Goal: Transaction & Acquisition: Purchase product/service

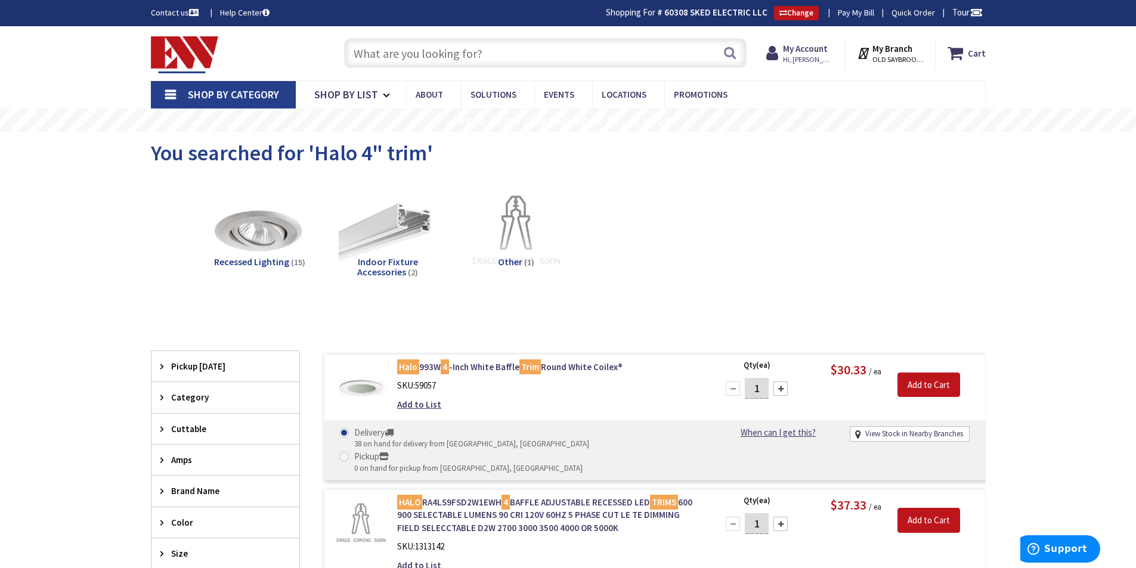
click at [487, 52] on input "text" at bounding box center [545, 53] width 403 height 30
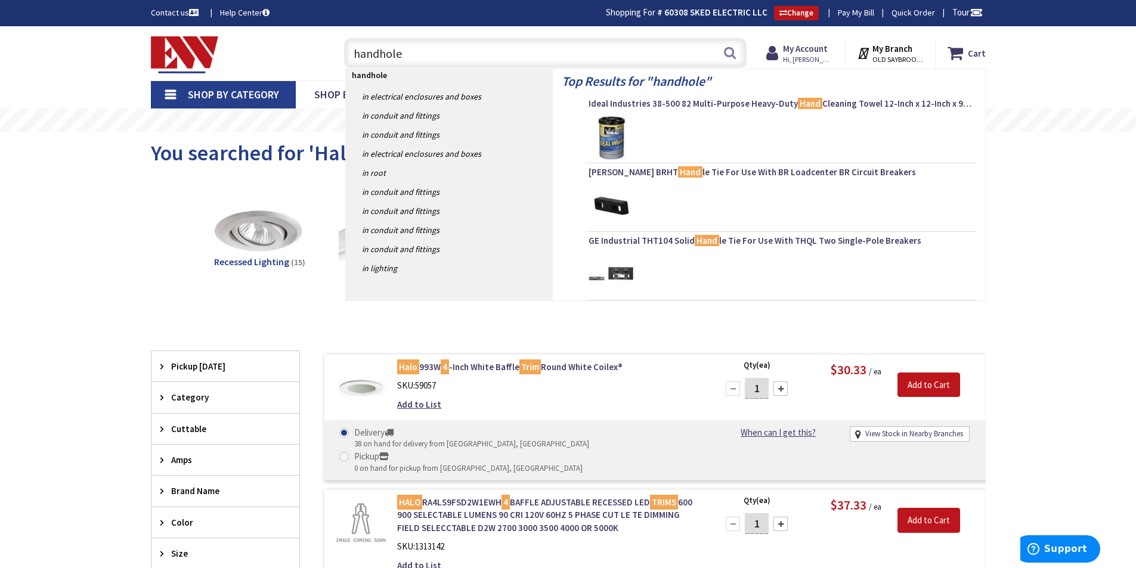
type input "handholes"
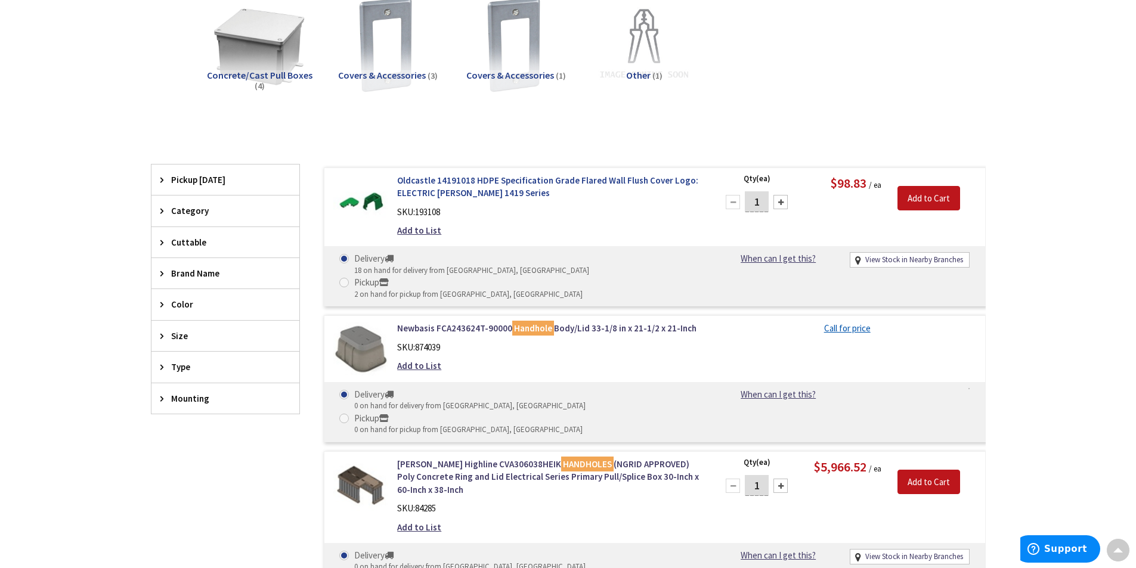
scroll to position [166, 0]
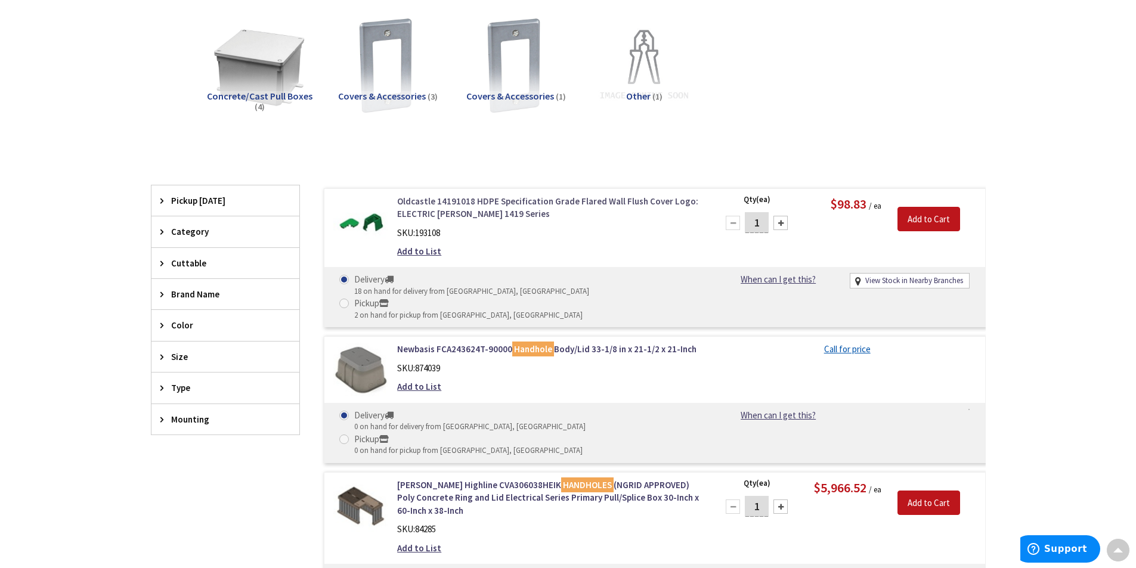
click at [576, 202] on link "Oldcastle 14191018 HDPE Specification Grade Flared Wall Flush Cover Logo: ELECT…" at bounding box center [549, 208] width 304 height 26
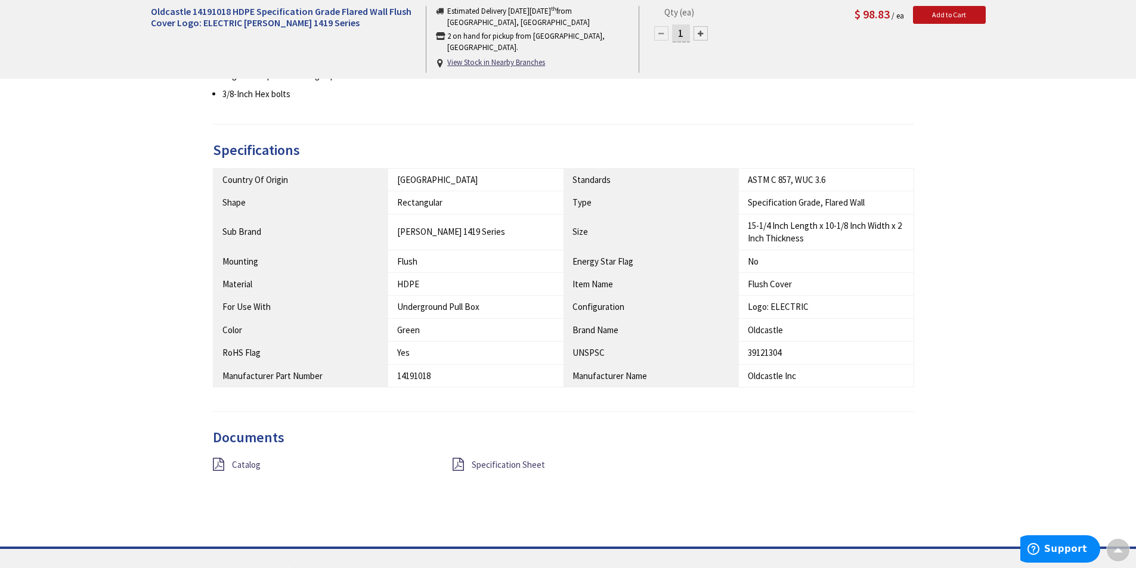
scroll to position [643, 0]
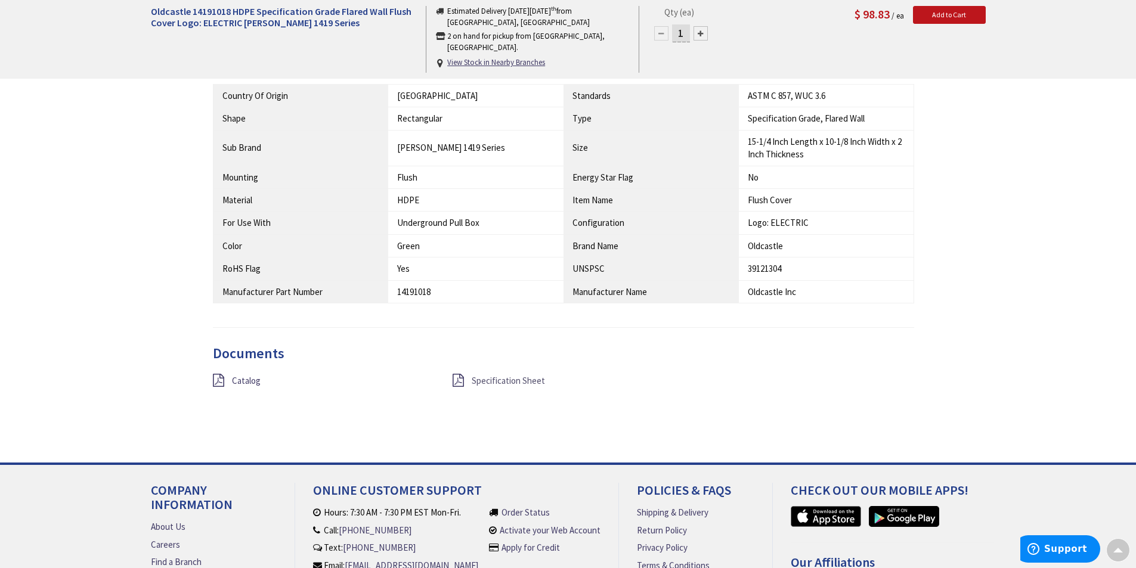
click at [486, 378] on span "Specification Sheet" at bounding box center [508, 380] width 73 height 11
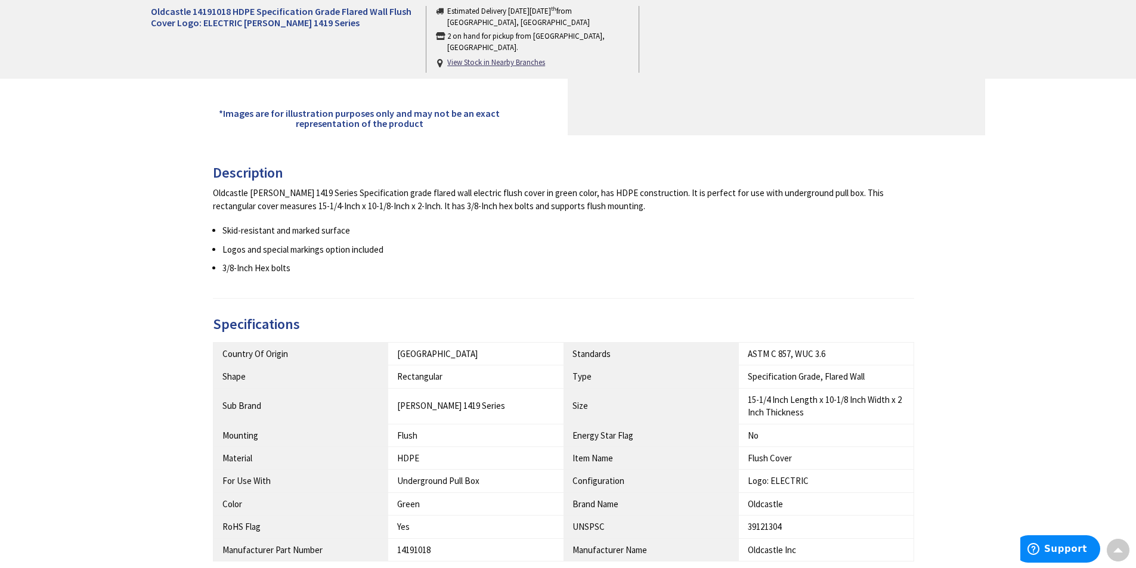
scroll to position [376, 0]
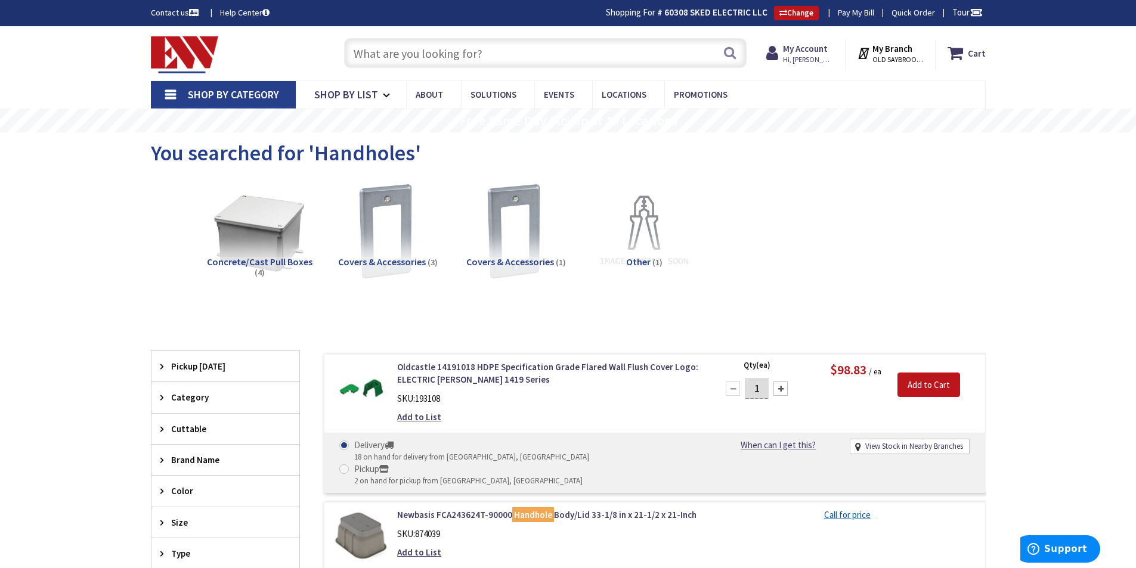
click at [479, 50] on input "text" at bounding box center [545, 53] width 403 height 30
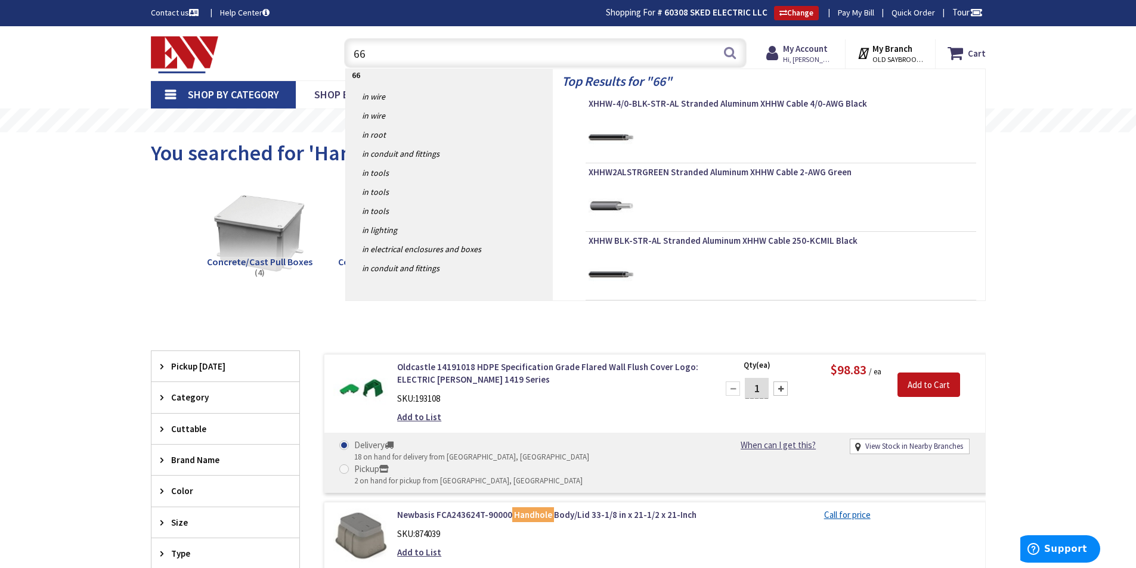
type input "6"
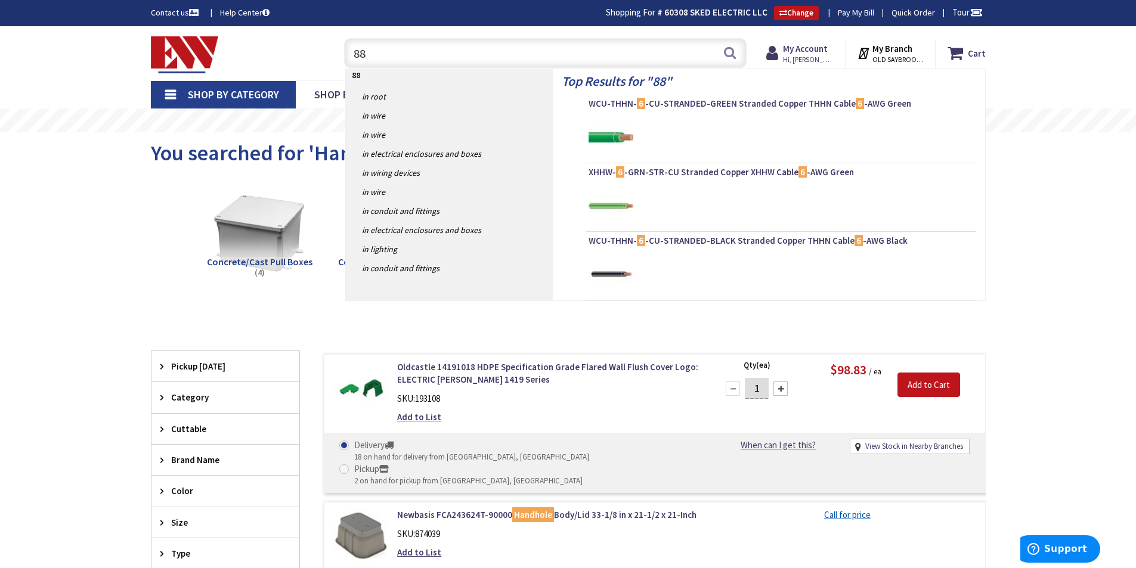
type input "8"
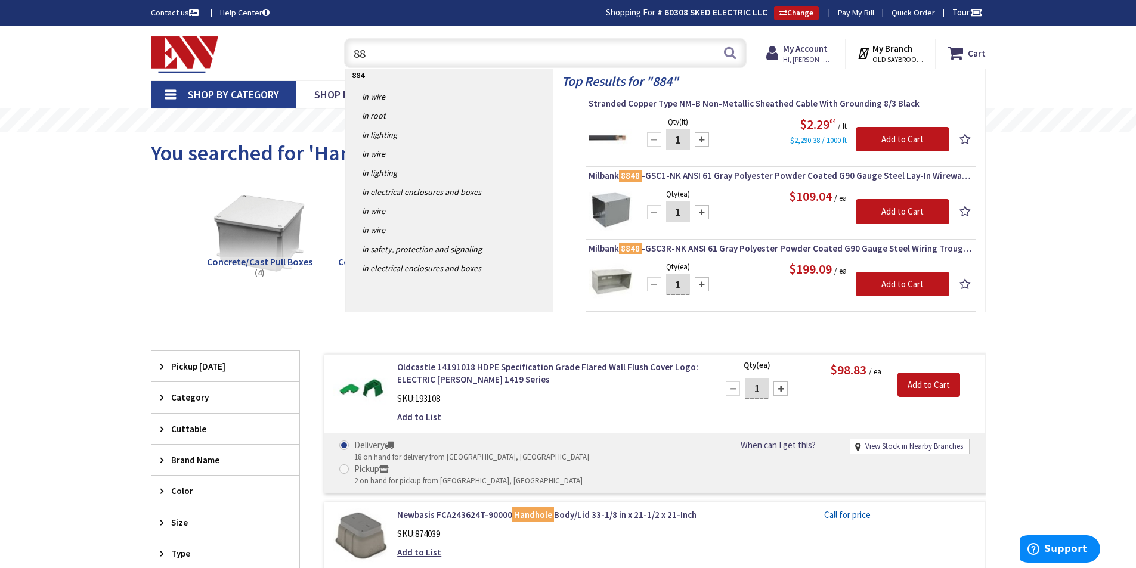
type input "8"
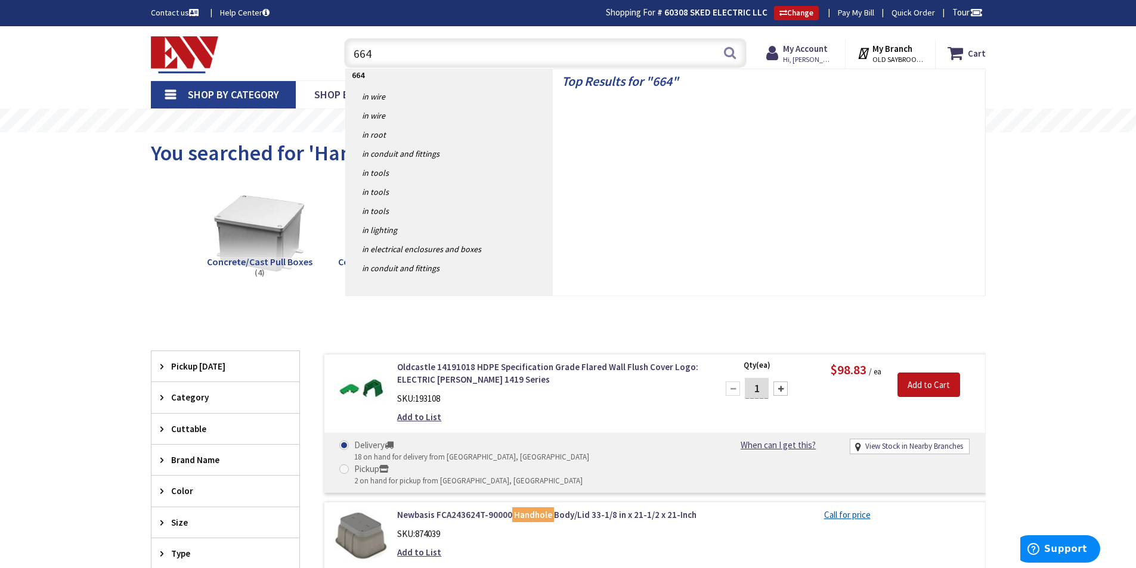
type input "6648"
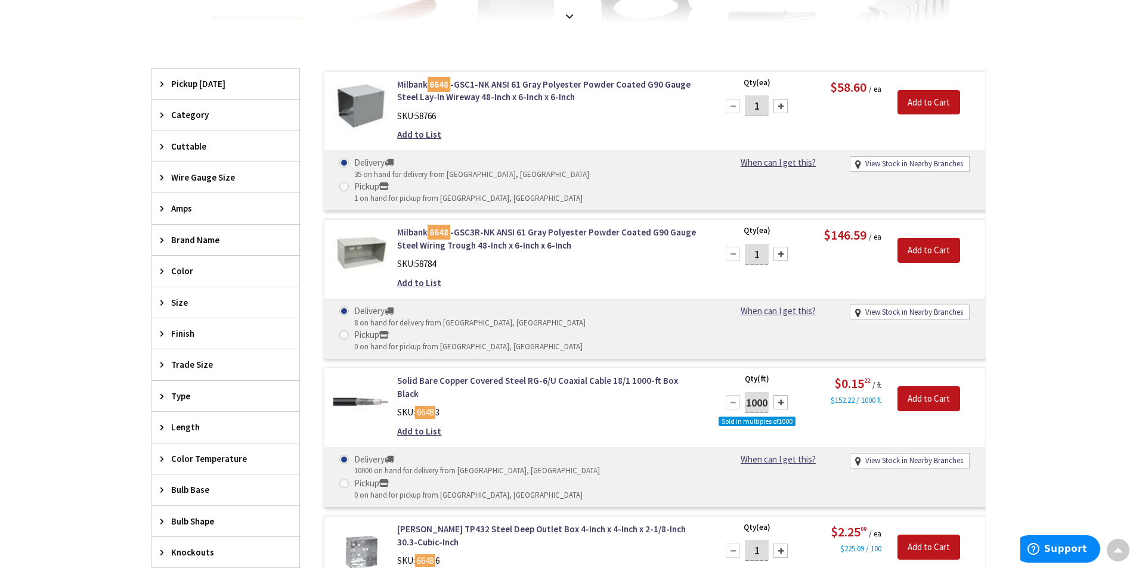
scroll to position [270, 0]
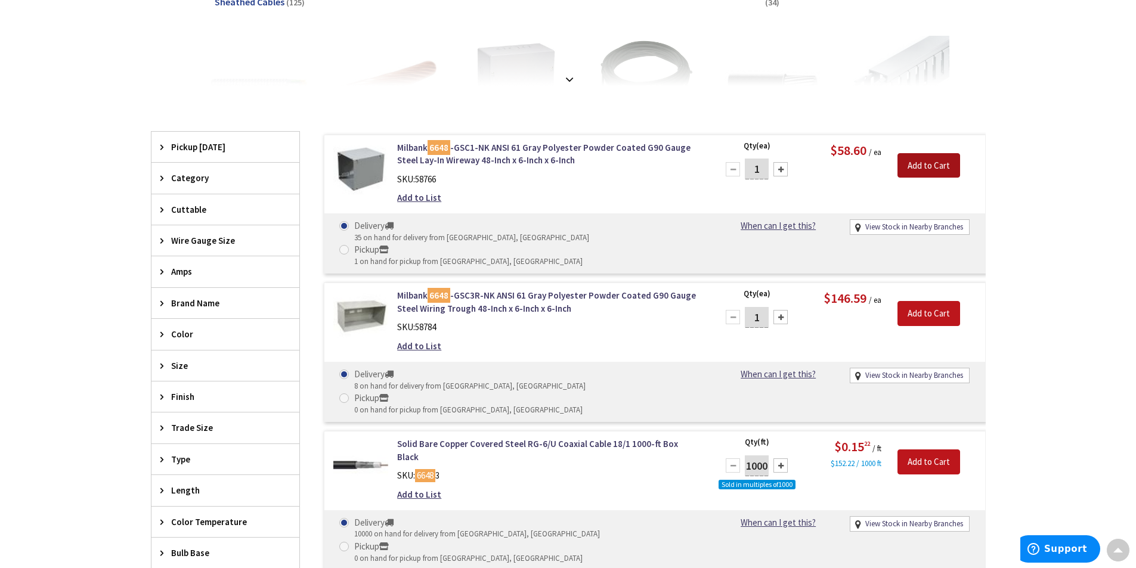
click at [929, 168] on input "Add to Cart" at bounding box center [929, 165] width 63 height 25
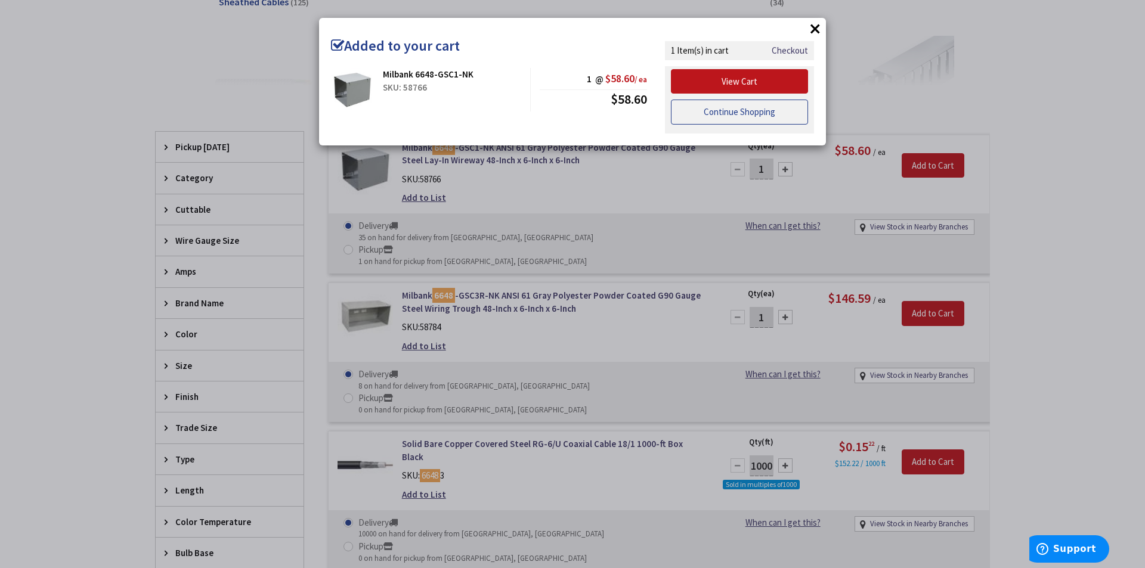
click at [687, 107] on link "Continue Shopping" at bounding box center [739, 112] width 137 height 25
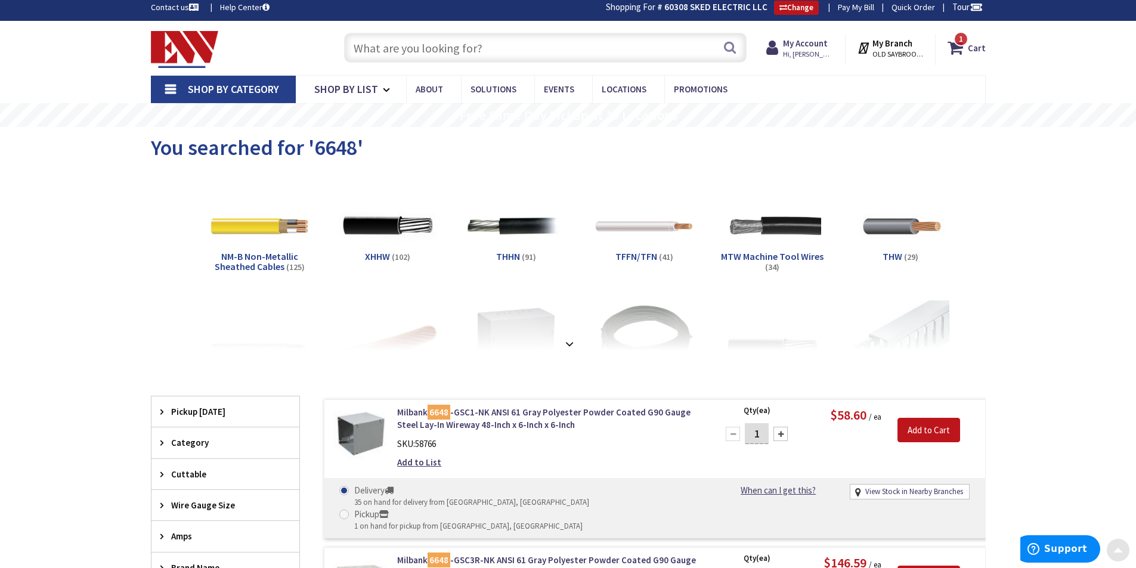
scroll to position [0, 0]
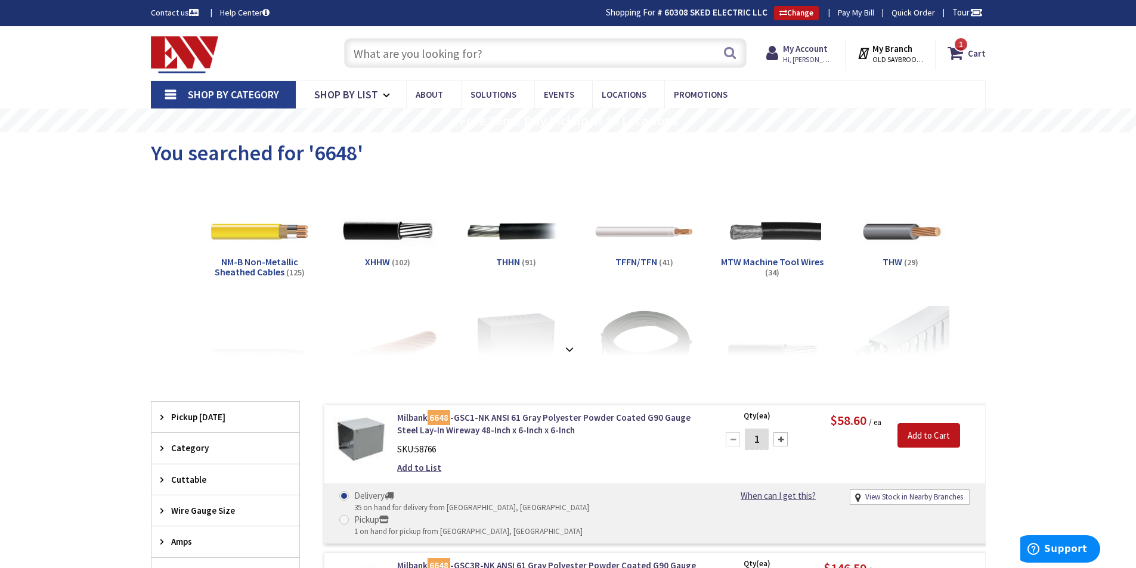
click at [541, 48] on input "text" at bounding box center [545, 53] width 403 height 30
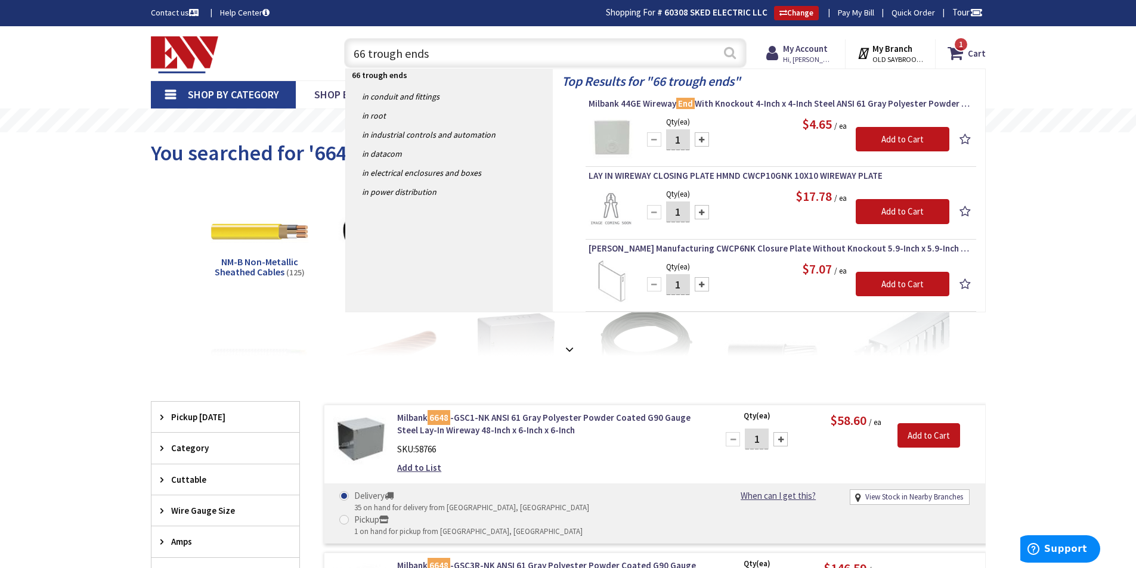
type input "66 trough ends"
click at [729, 54] on button "Search" at bounding box center [730, 52] width 16 height 27
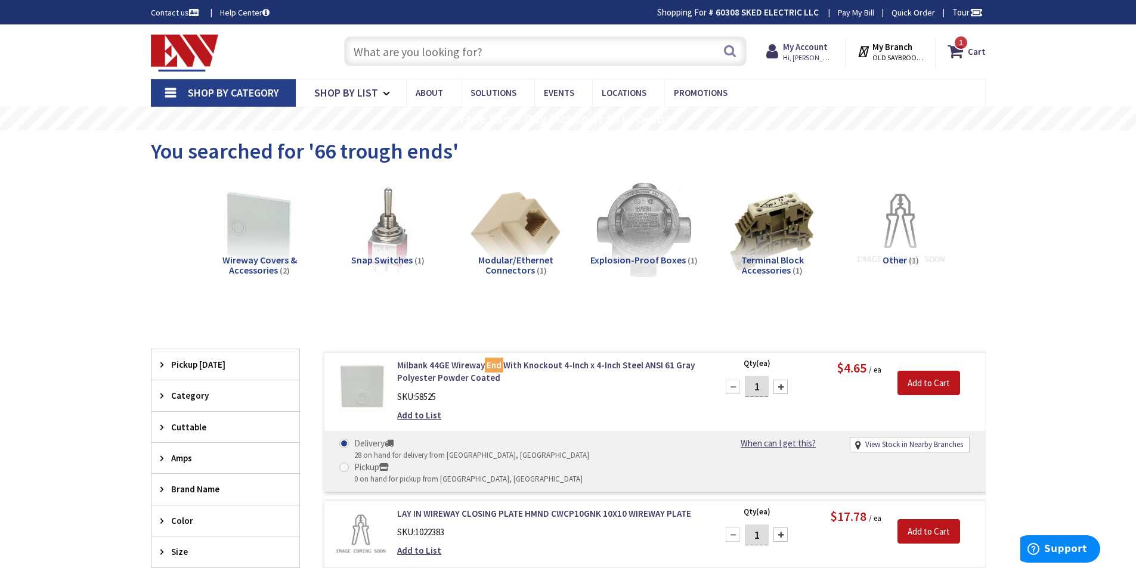
click at [522, 47] on input "text" at bounding box center [545, 51] width 403 height 30
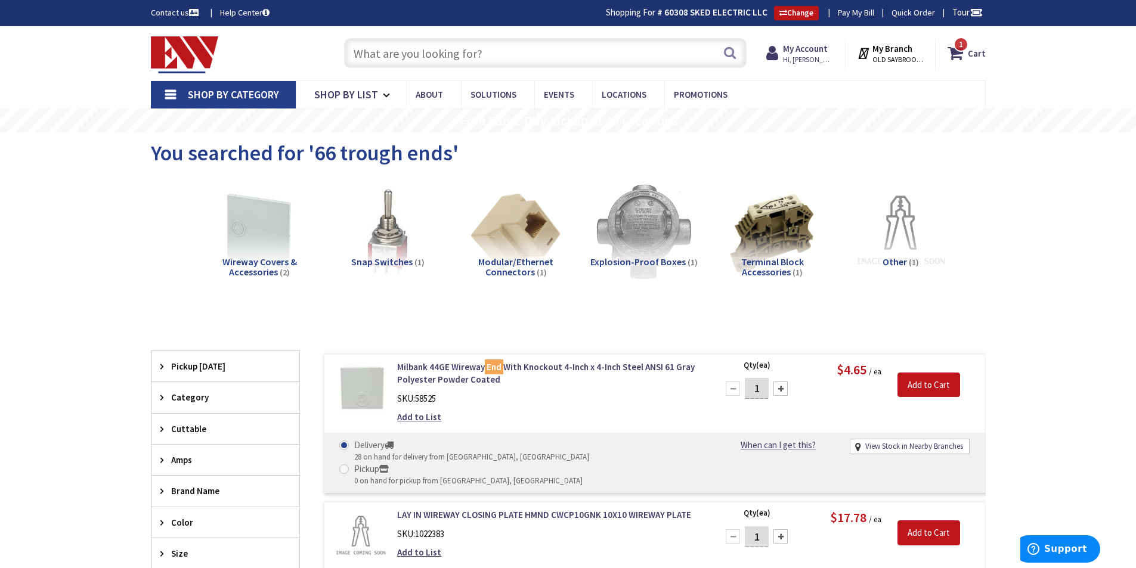
click at [428, 52] on input "text" at bounding box center [545, 53] width 403 height 30
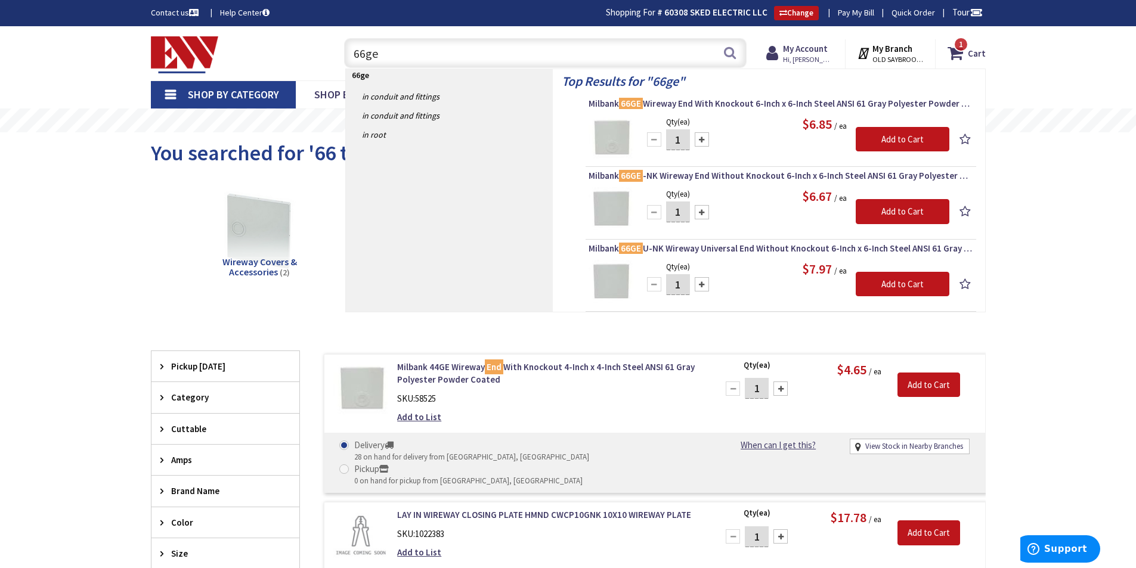
type input "66ge"
click at [704, 212] on div at bounding box center [702, 212] width 14 height 14
type input "2"
click at [898, 206] on input "Add to Cart" at bounding box center [903, 211] width 94 height 25
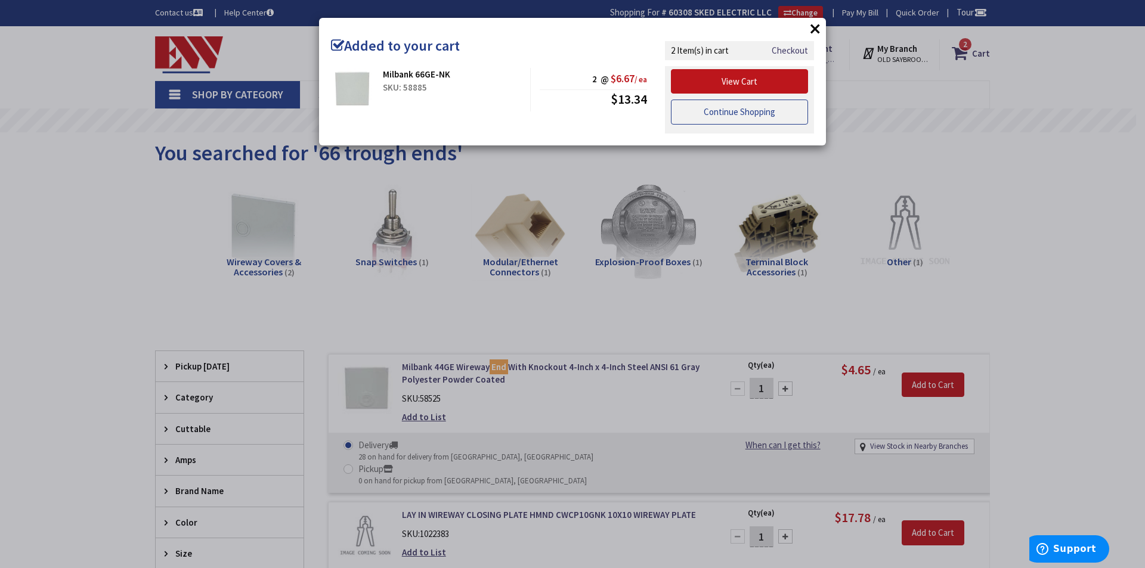
click at [743, 116] on link "Continue Shopping" at bounding box center [739, 112] width 137 height 25
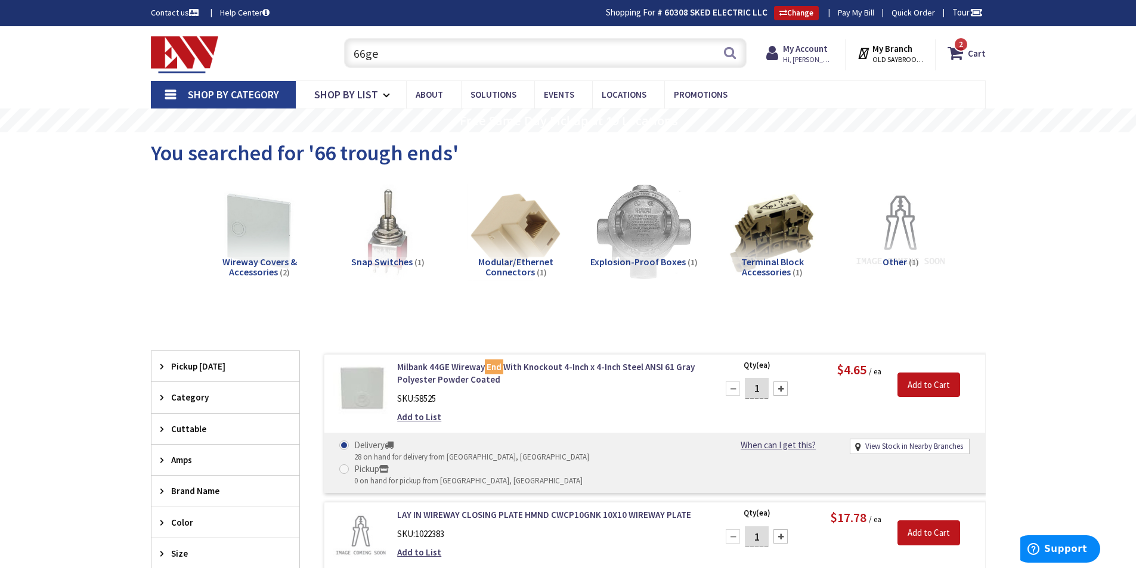
click at [451, 51] on input "66ge" at bounding box center [545, 53] width 403 height 30
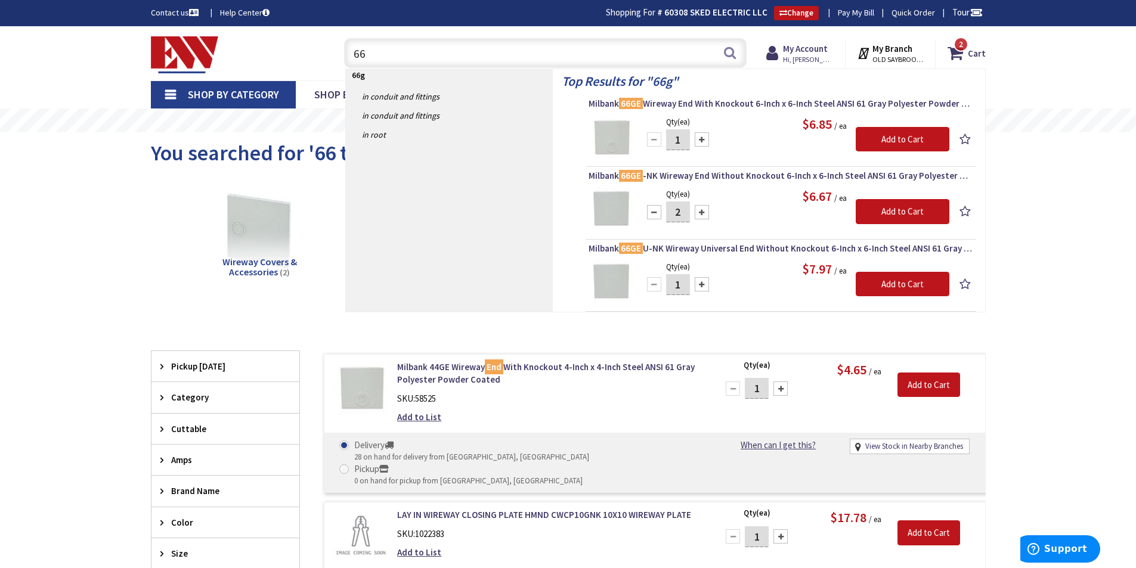
type input "6"
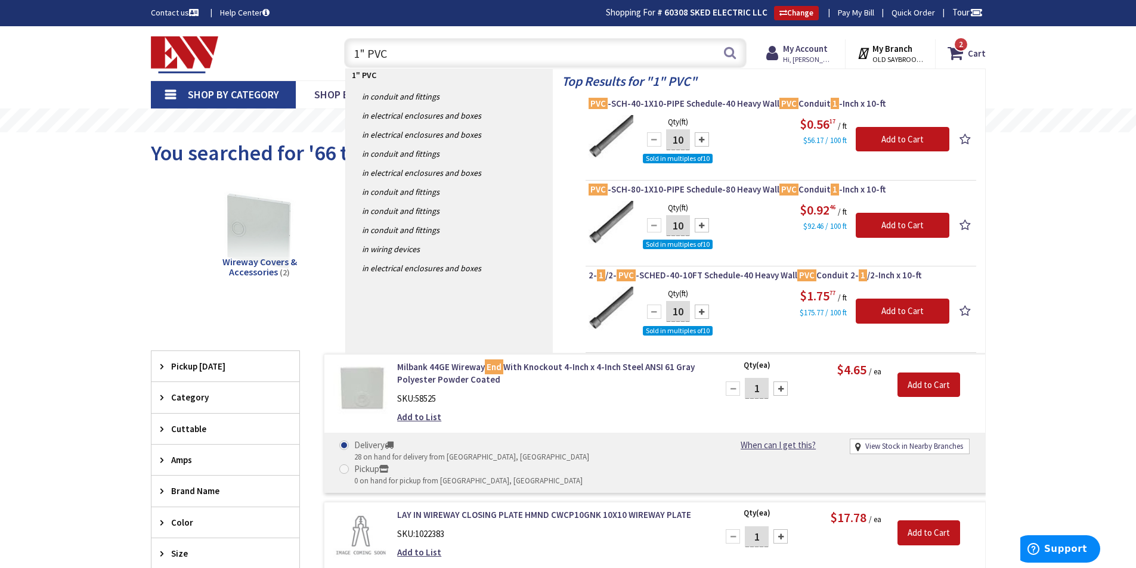
type input "1" PVC"
click at [685, 136] on input "10" at bounding box center [678, 139] width 24 height 21
type input "100"
click at [890, 138] on input "Add to Cart" at bounding box center [903, 139] width 94 height 25
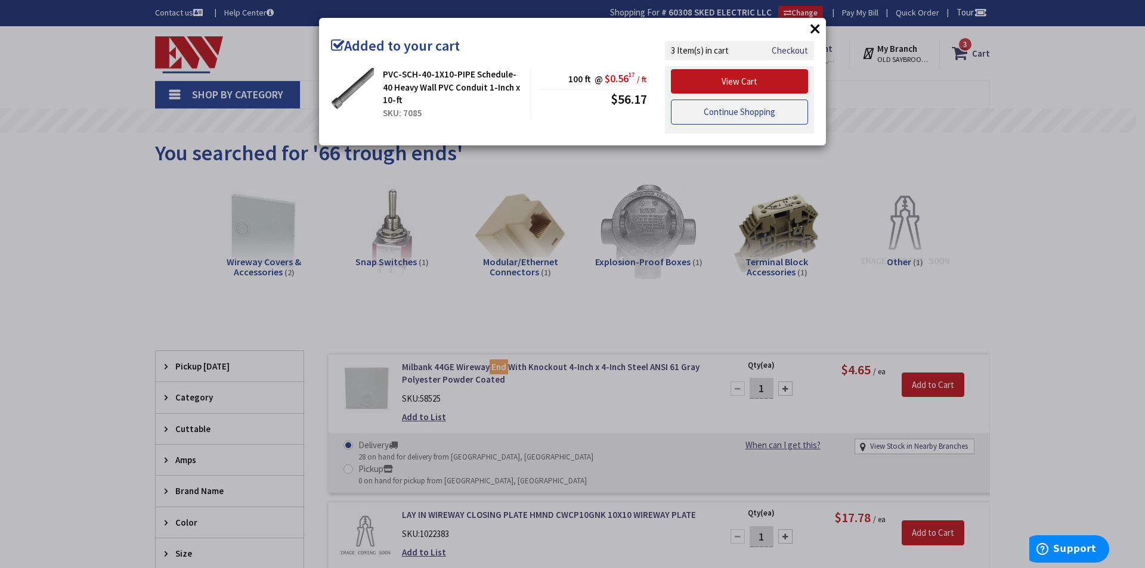
click at [742, 110] on link "Continue Shopping" at bounding box center [739, 112] width 137 height 25
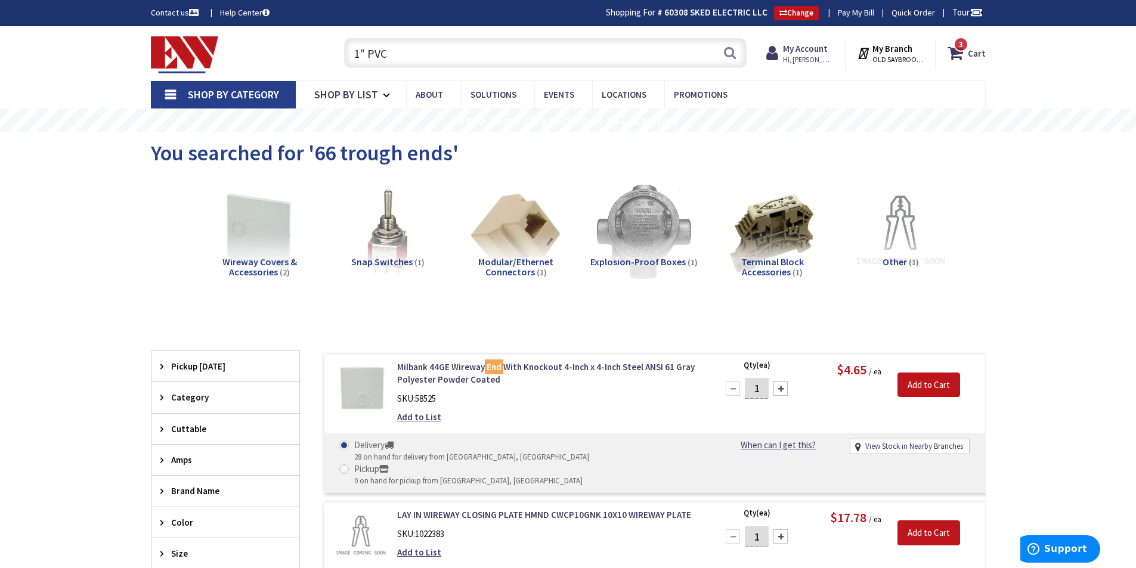
click at [422, 55] on input "1" PVC" at bounding box center [545, 53] width 403 height 30
type input "1"
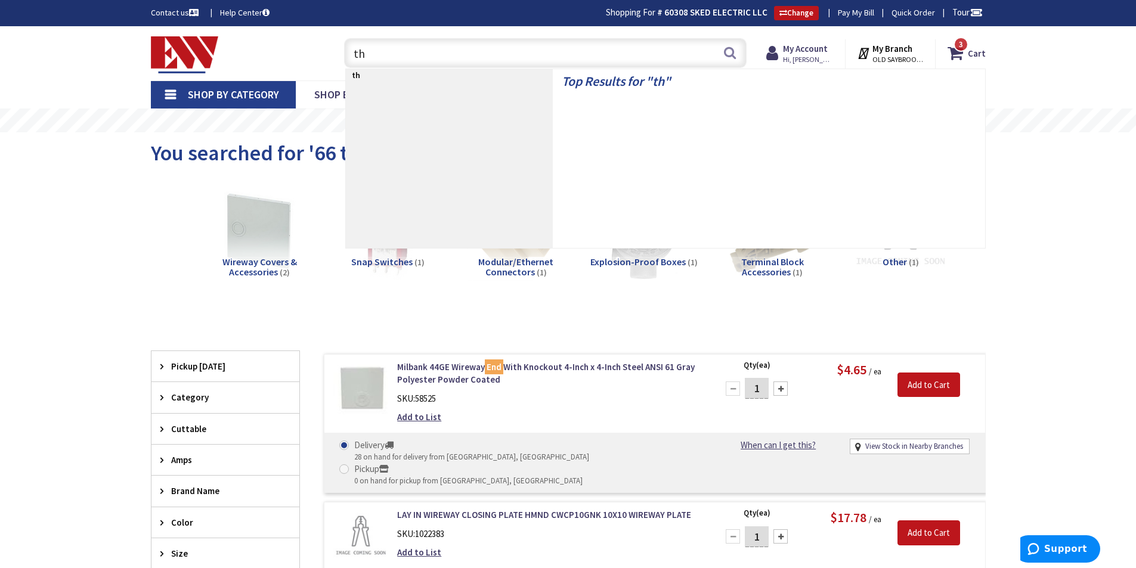
type input "t"
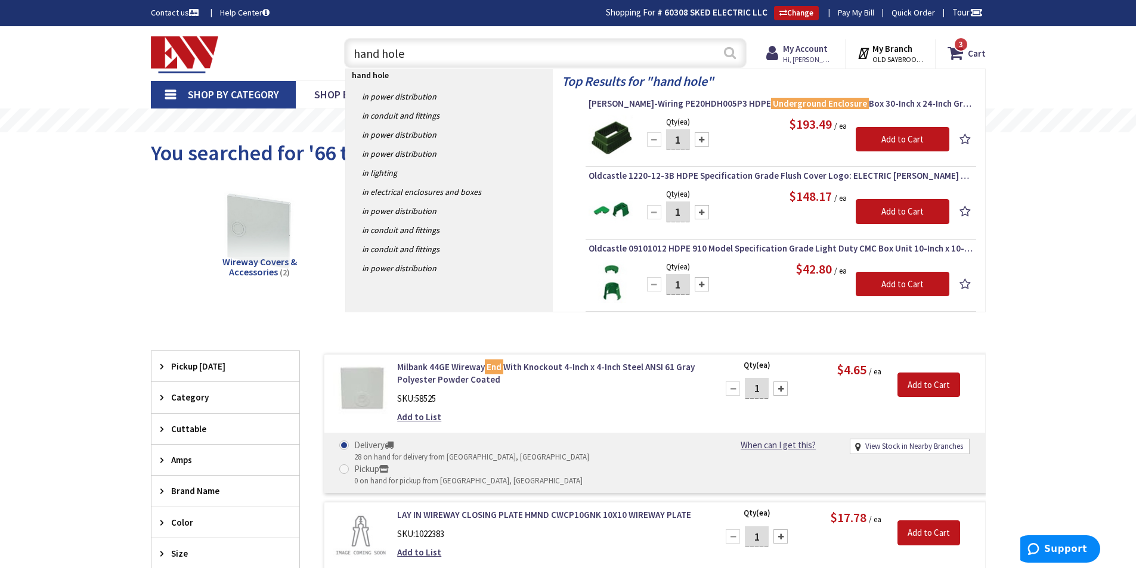
type input "hand hole"
click at [729, 51] on button "Search" at bounding box center [730, 52] width 16 height 27
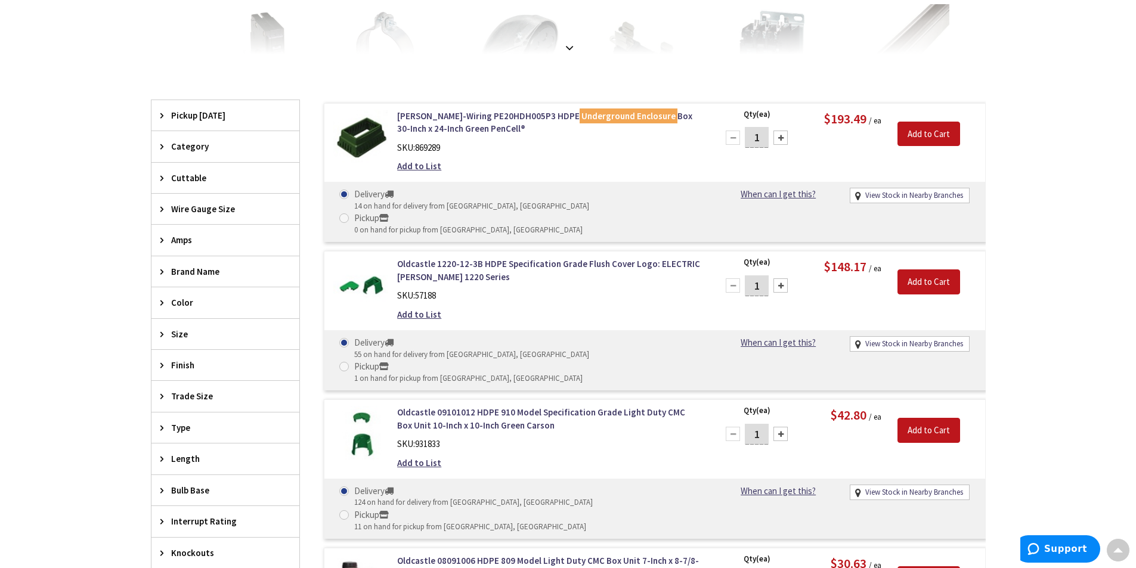
scroll to position [315, 0]
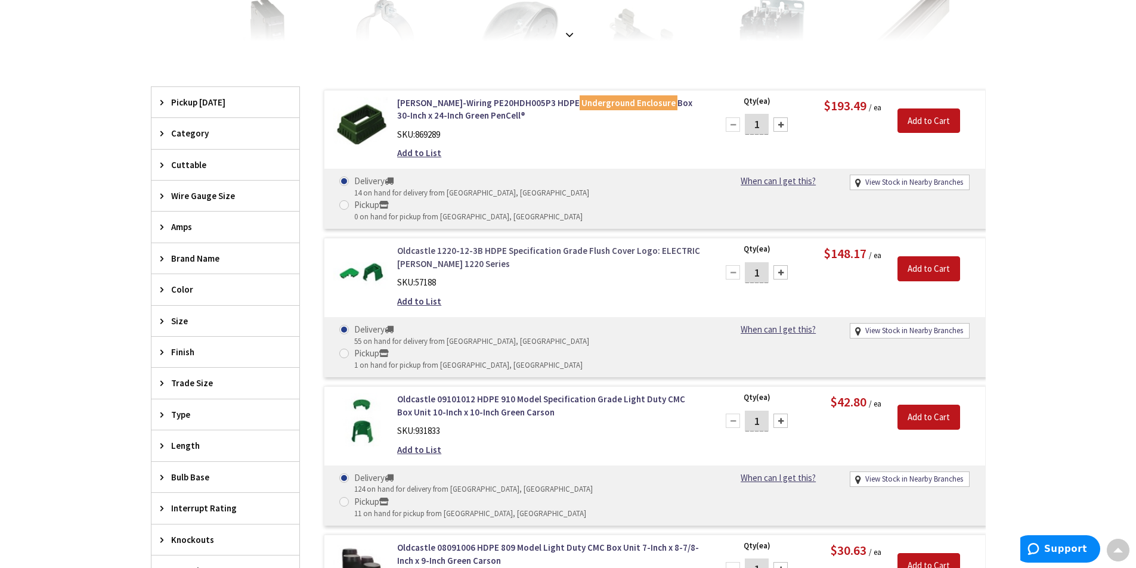
click at [486, 245] on link "Oldcastle 1220-12-3B HDPE Specification Grade Flush Cover Logo: ELECTRIC [PERSO…" at bounding box center [549, 258] width 304 height 26
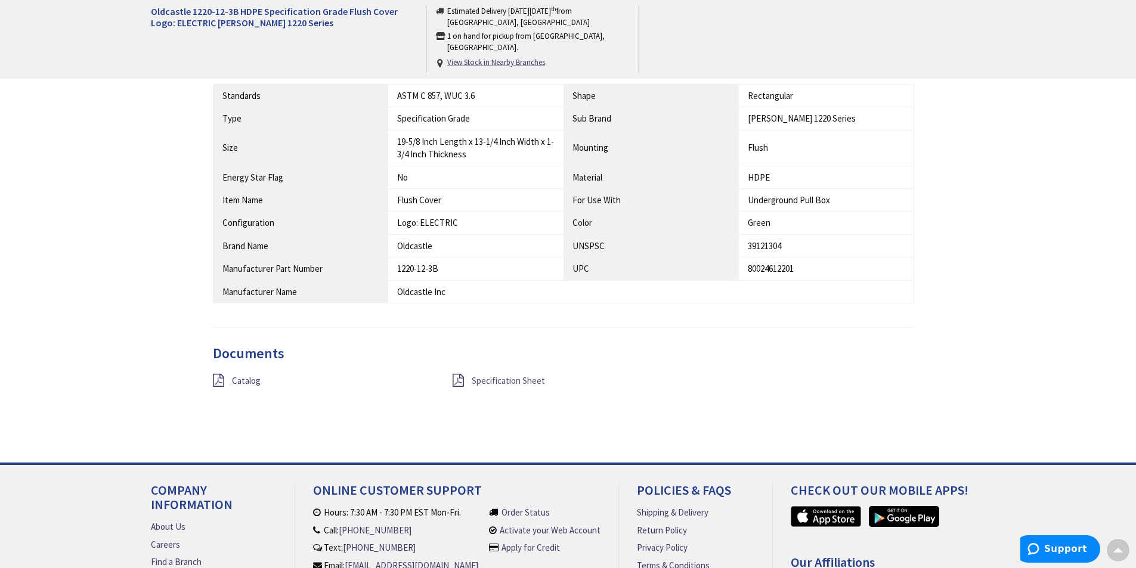
click at [481, 379] on span "Specification Sheet" at bounding box center [508, 380] width 73 height 11
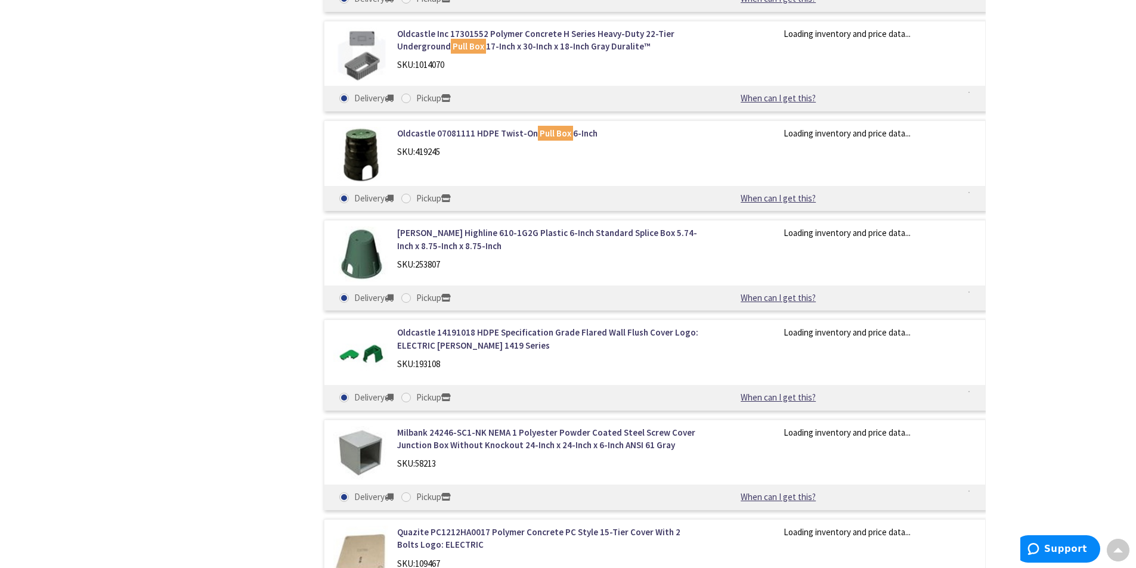
scroll to position [1427, 0]
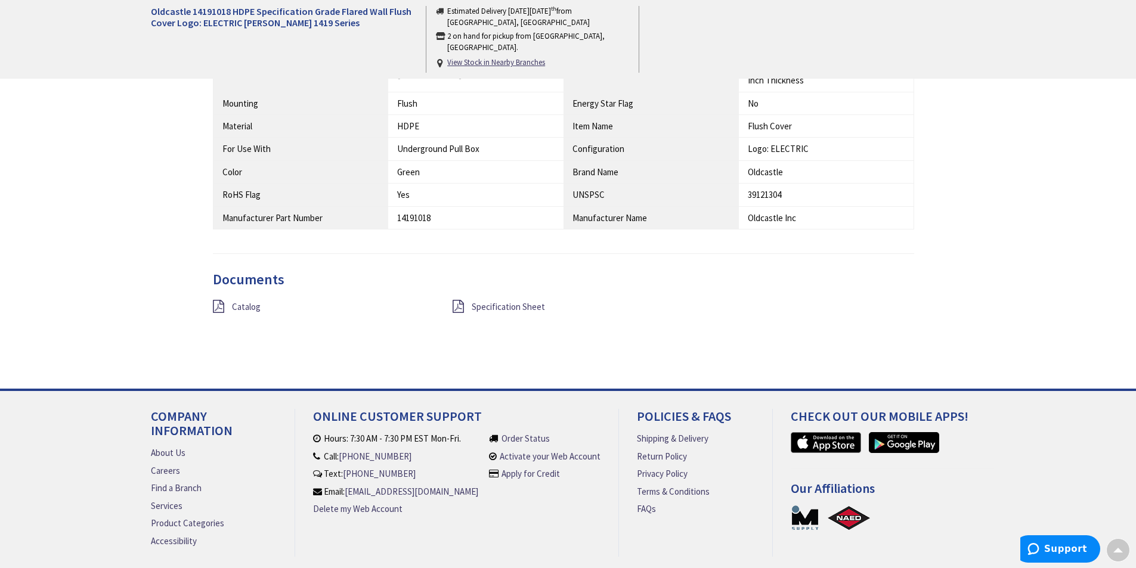
scroll to position [745, 0]
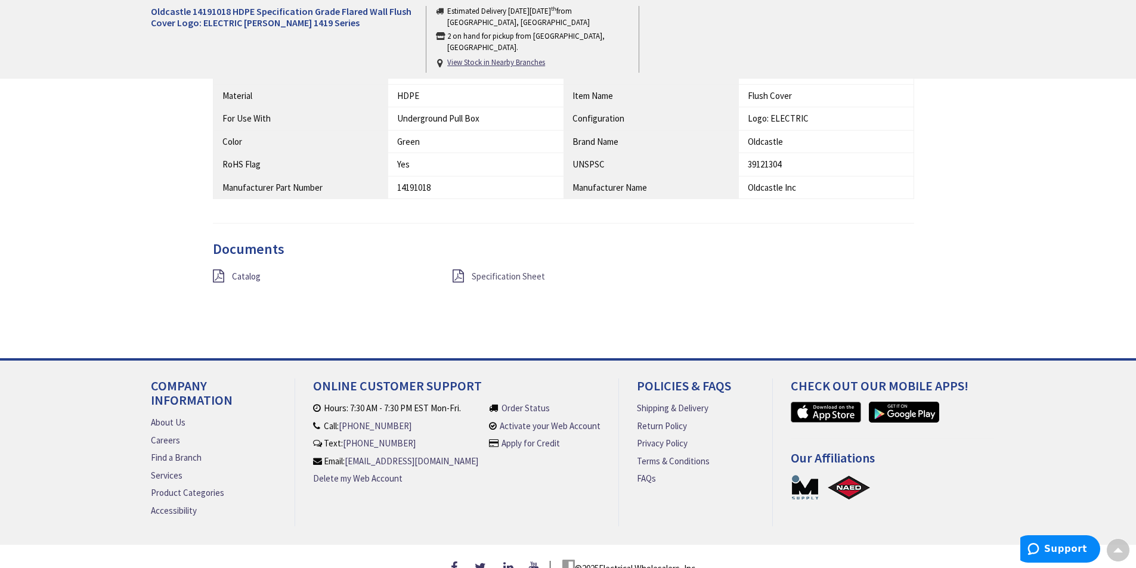
click at [476, 281] on span "Specification Sheet" at bounding box center [508, 276] width 73 height 11
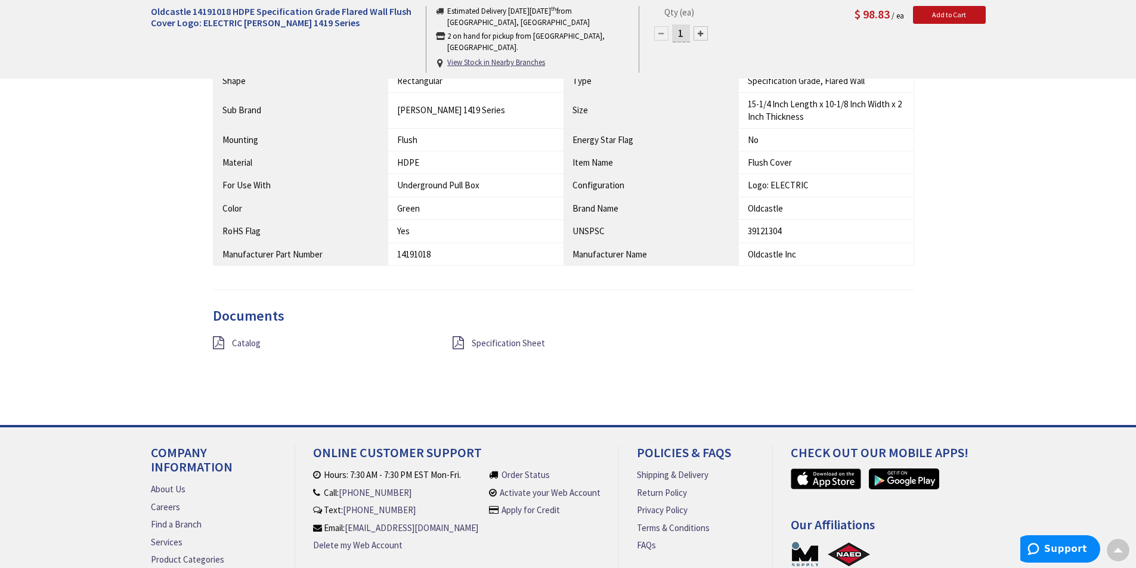
scroll to position [716, 0]
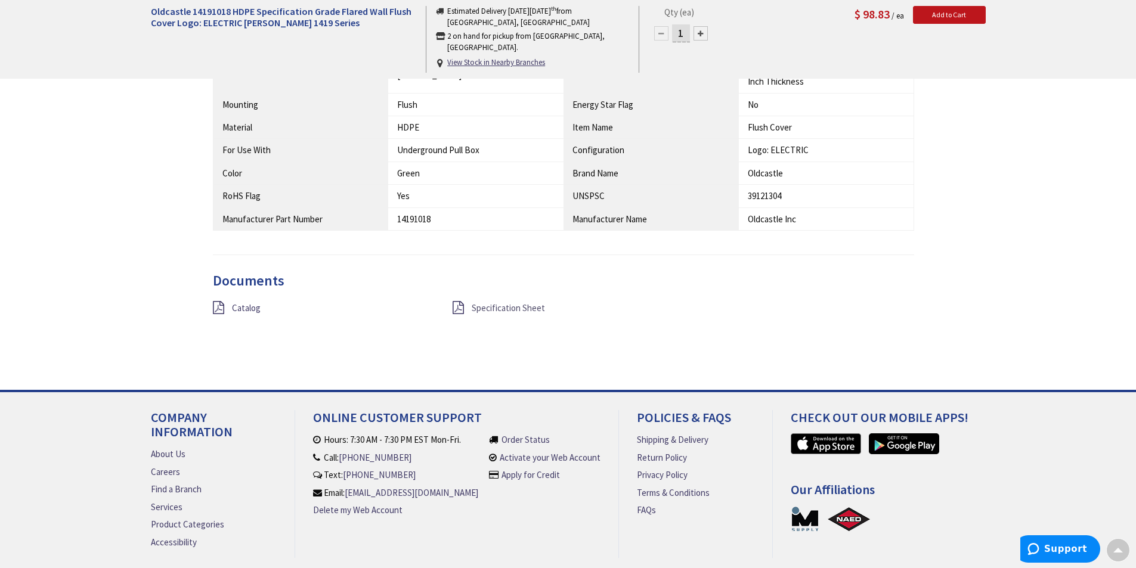
click at [485, 307] on span "Specification Sheet" at bounding box center [508, 307] width 73 height 11
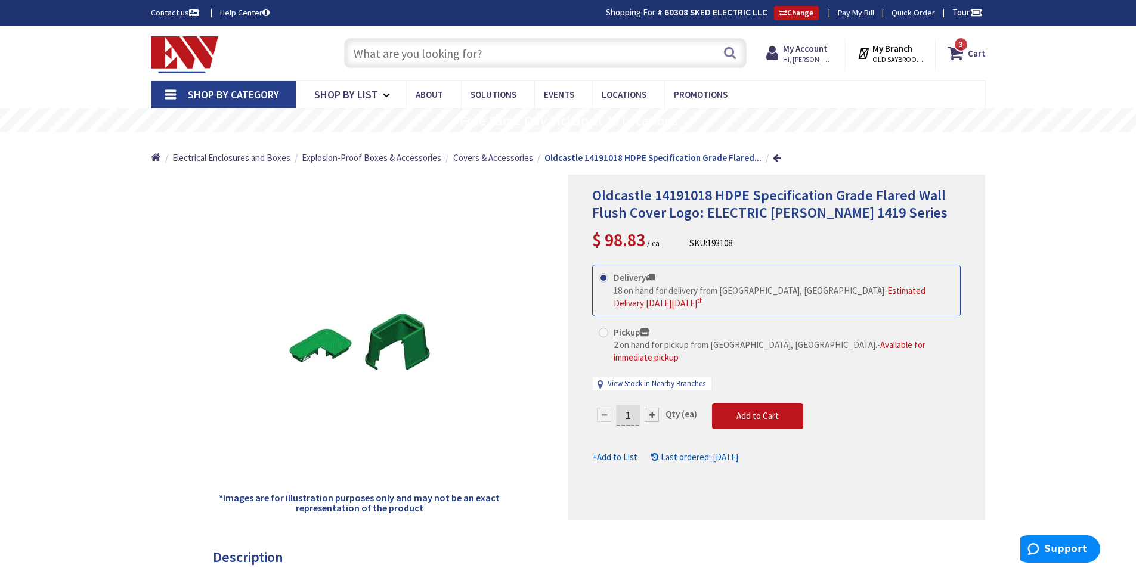
click at [464, 47] on input "text" at bounding box center [545, 53] width 403 height 30
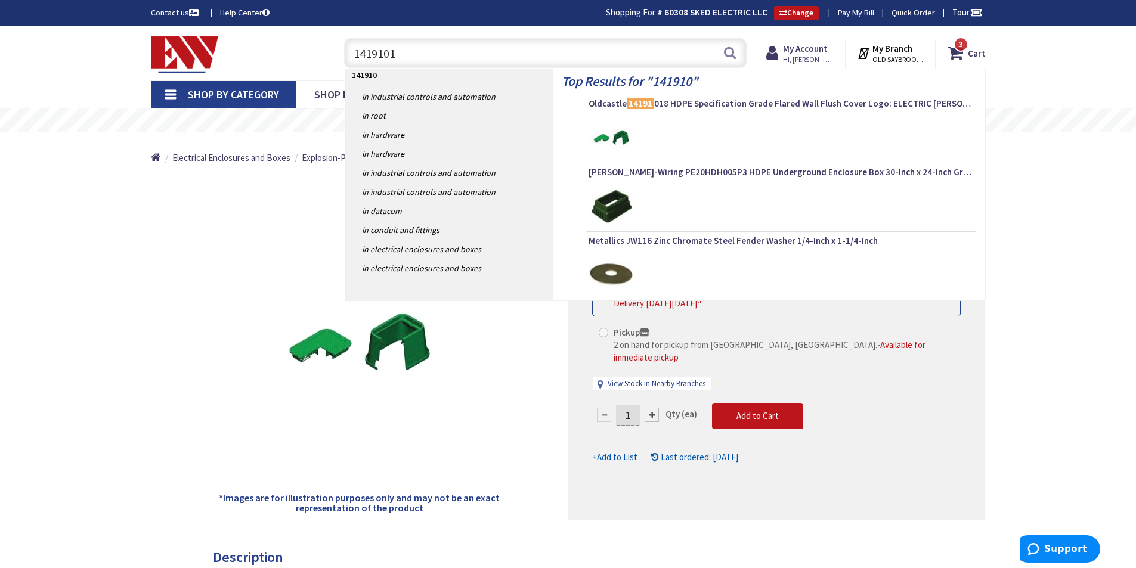
type input "14191011"
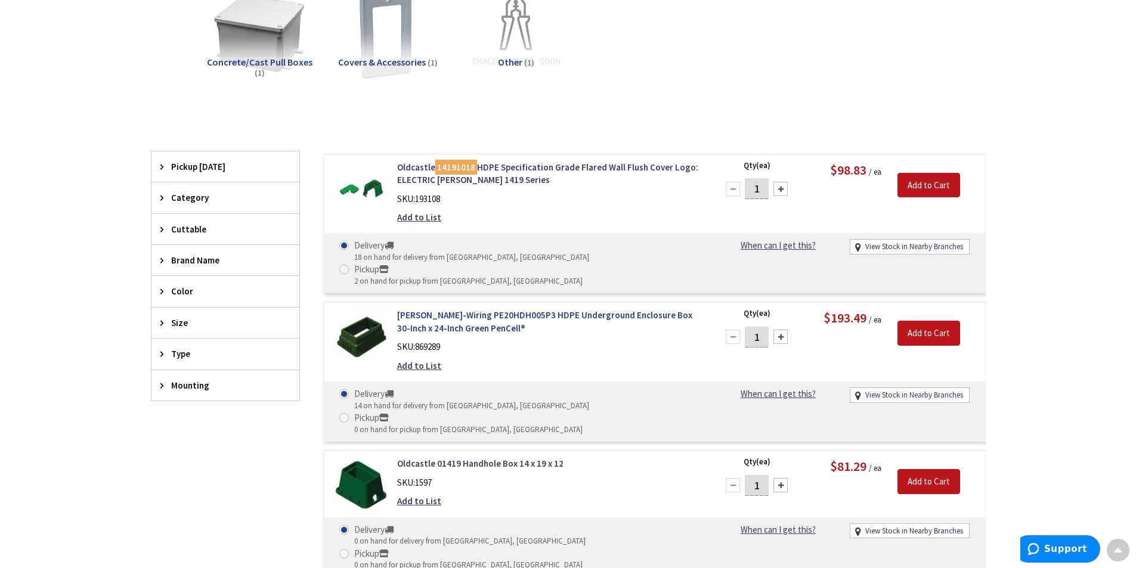
scroll to position [179, 0]
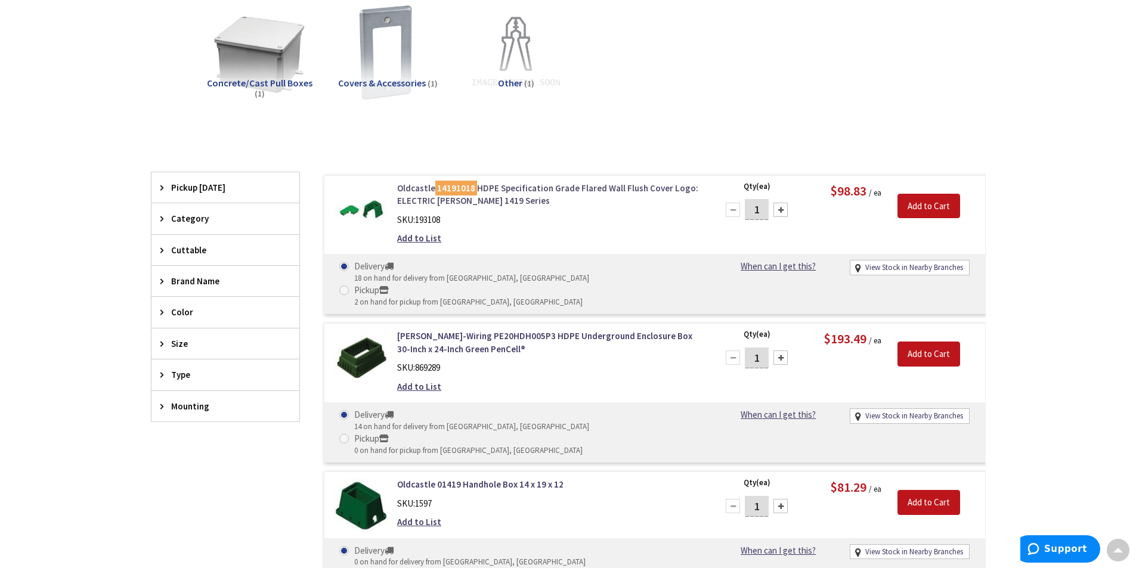
click at [510, 188] on link "Oldcastle 14191018 HDPE Specification Grade Flared Wall Flush Cover Logo: ELECT…" at bounding box center [549, 195] width 304 height 26
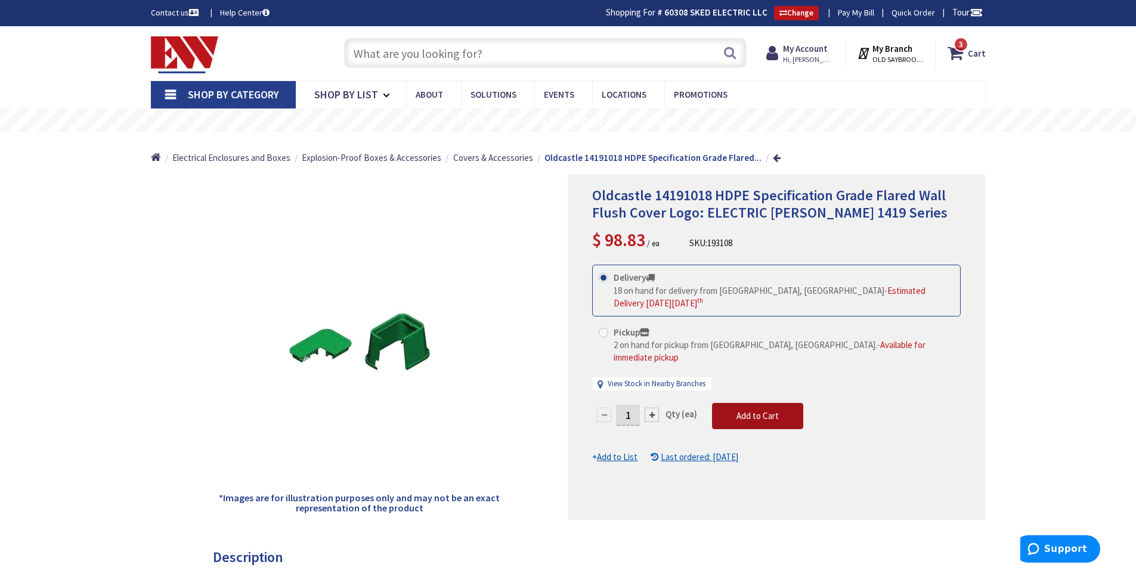
click at [752, 410] on span "Add to Cart" at bounding box center [758, 415] width 42 height 11
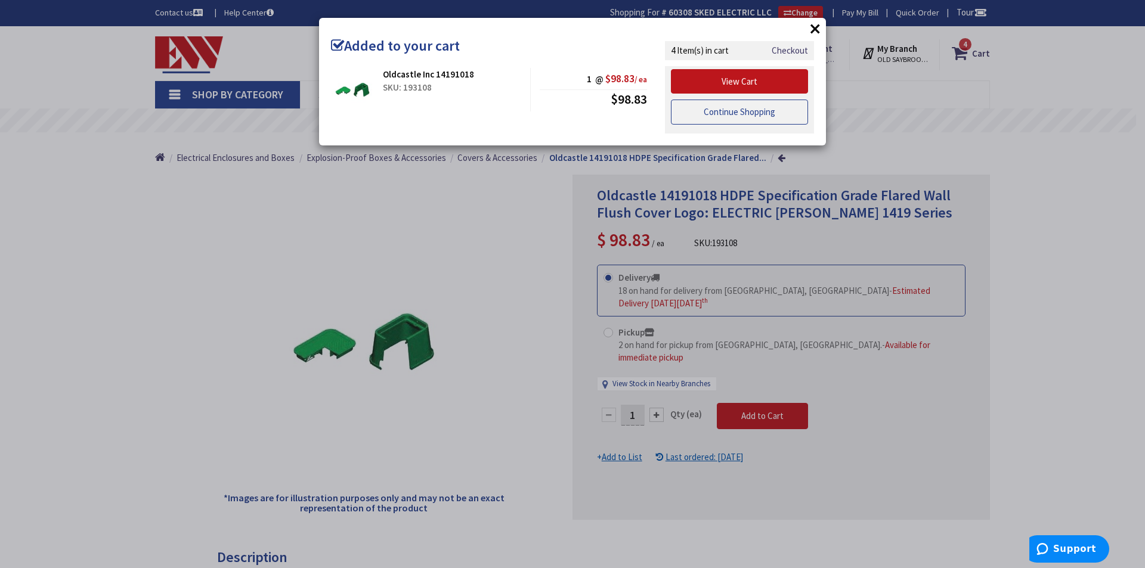
click at [753, 111] on link "Continue Shopping" at bounding box center [739, 112] width 137 height 25
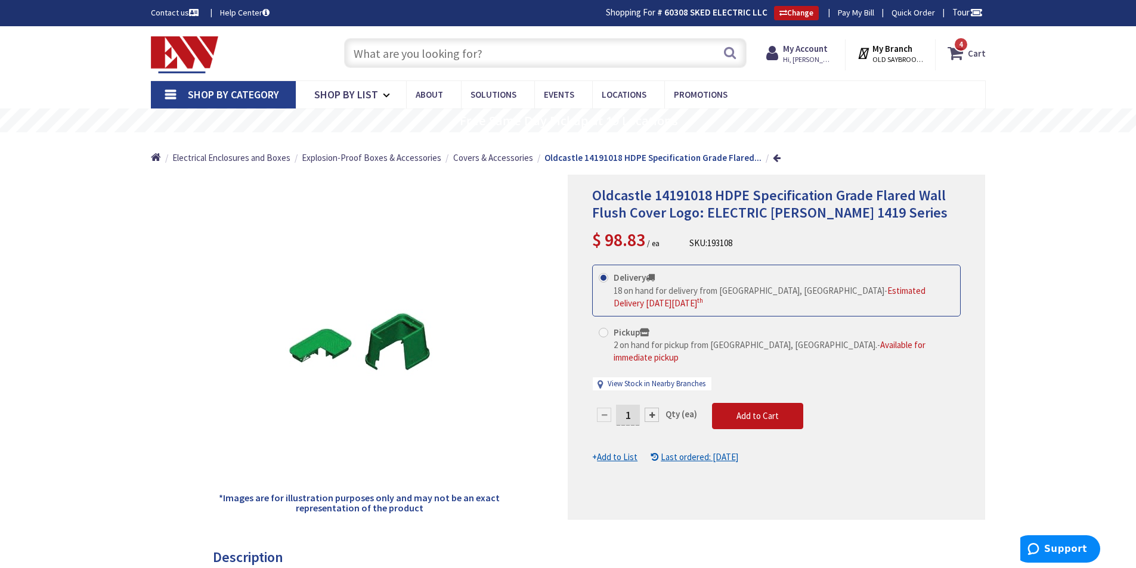
click at [958, 47] on span "4 4 items" at bounding box center [961, 44] width 15 height 15
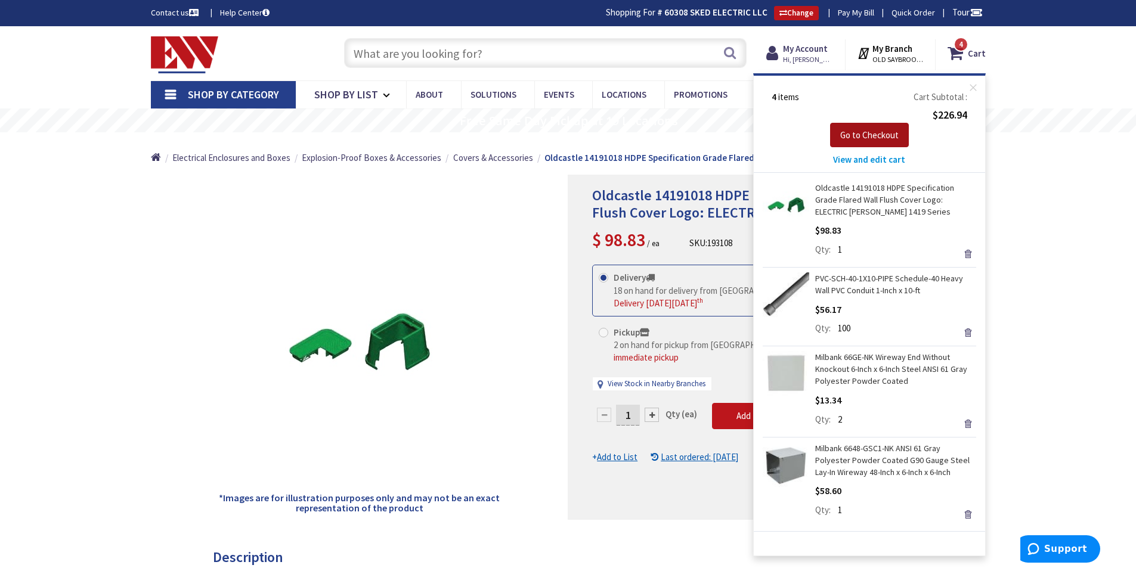
click at [848, 137] on span "Go to Checkout" at bounding box center [869, 134] width 58 height 11
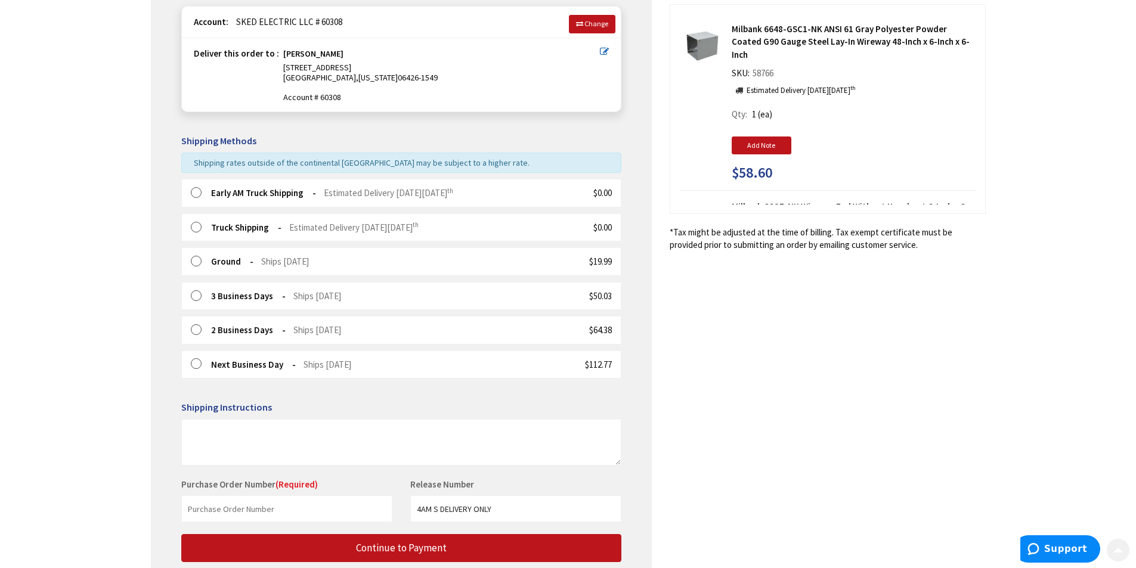
scroll to position [224, 0]
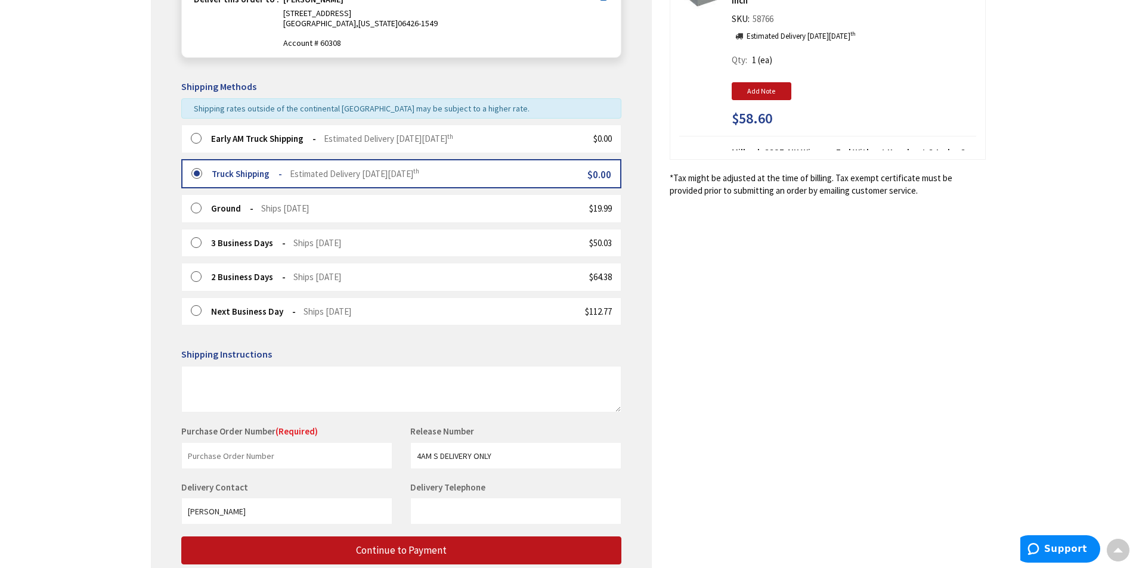
click at [196, 137] on label at bounding box center [200, 139] width 18 height 12
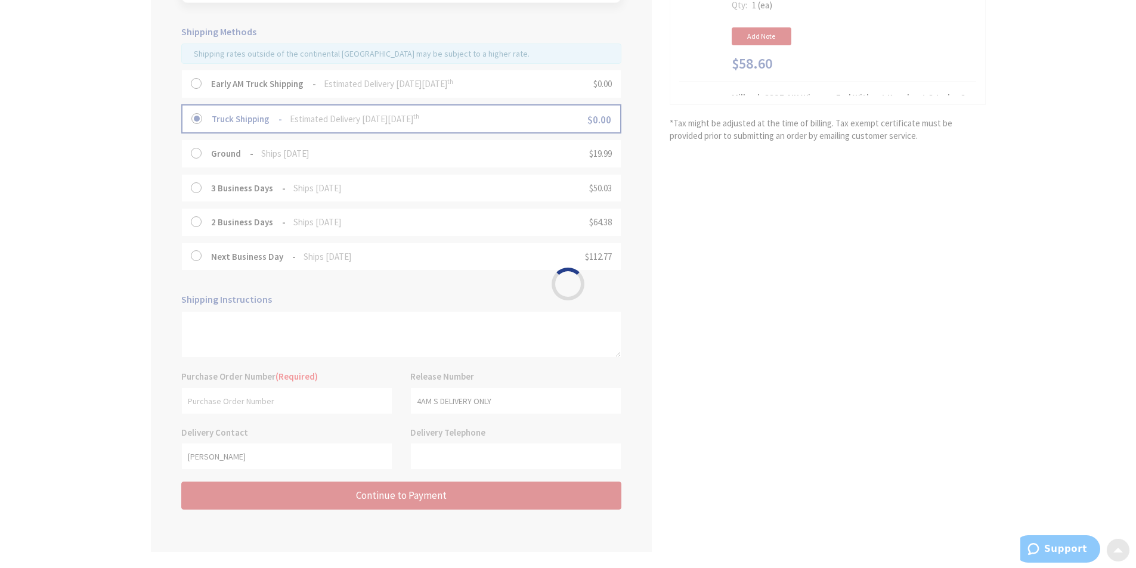
scroll to position [313, 0]
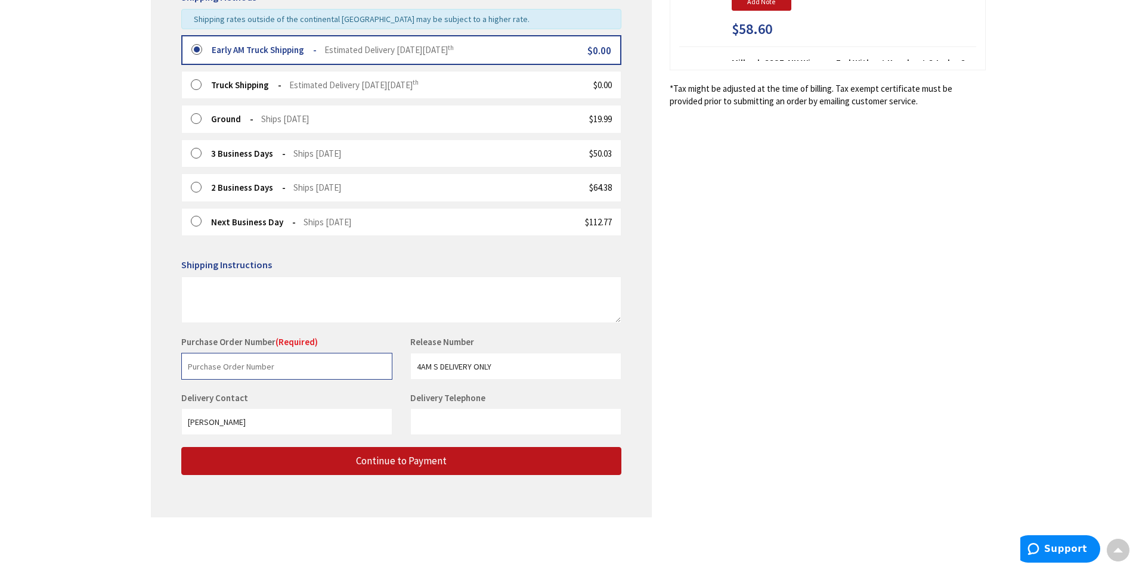
click at [280, 364] on input "text" at bounding box center [286, 366] width 211 height 27
type input "N"
type input "wood/[PERSON_NAME]"
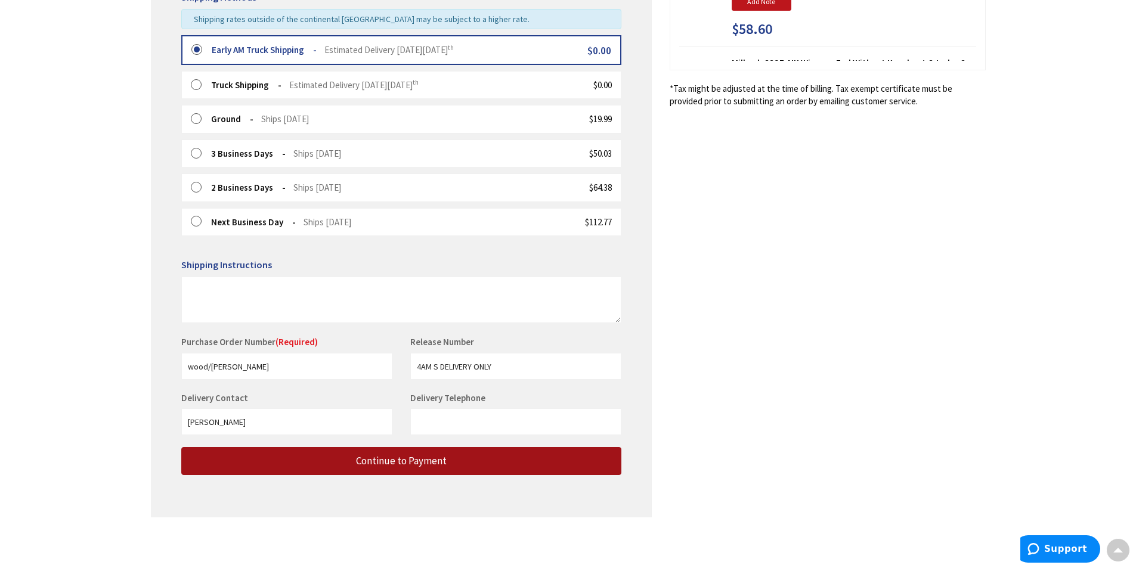
click at [379, 461] on span "Continue to Payment" at bounding box center [401, 460] width 91 height 13
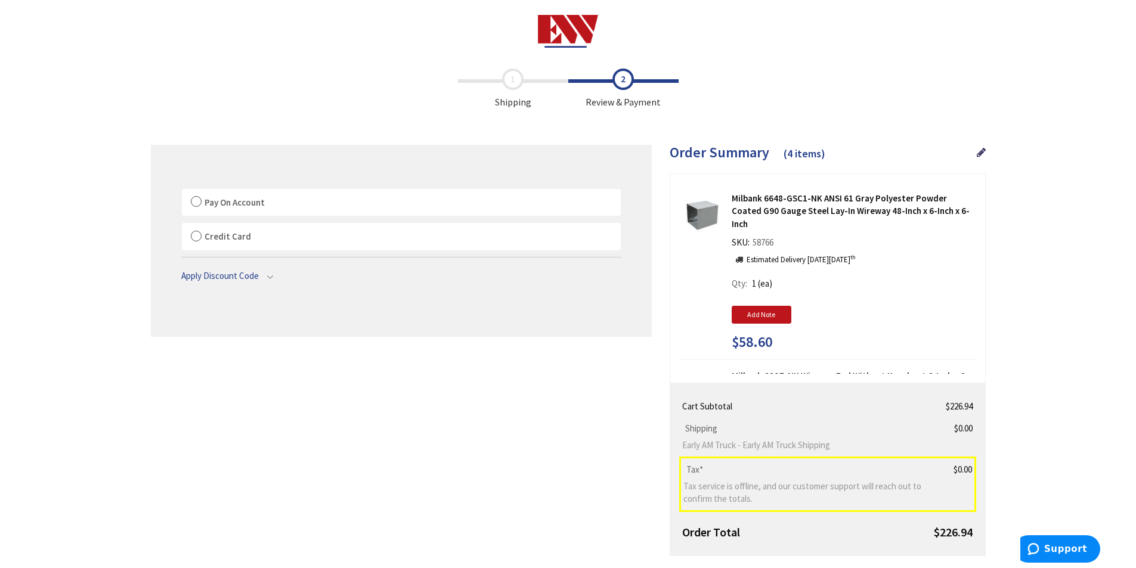
click at [194, 200] on label "Pay On Account" at bounding box center [401, 202] width 439 height 27
click at [182, 191] on input "Pay On Account" at bounding box center [182, 191] width 0 height 0
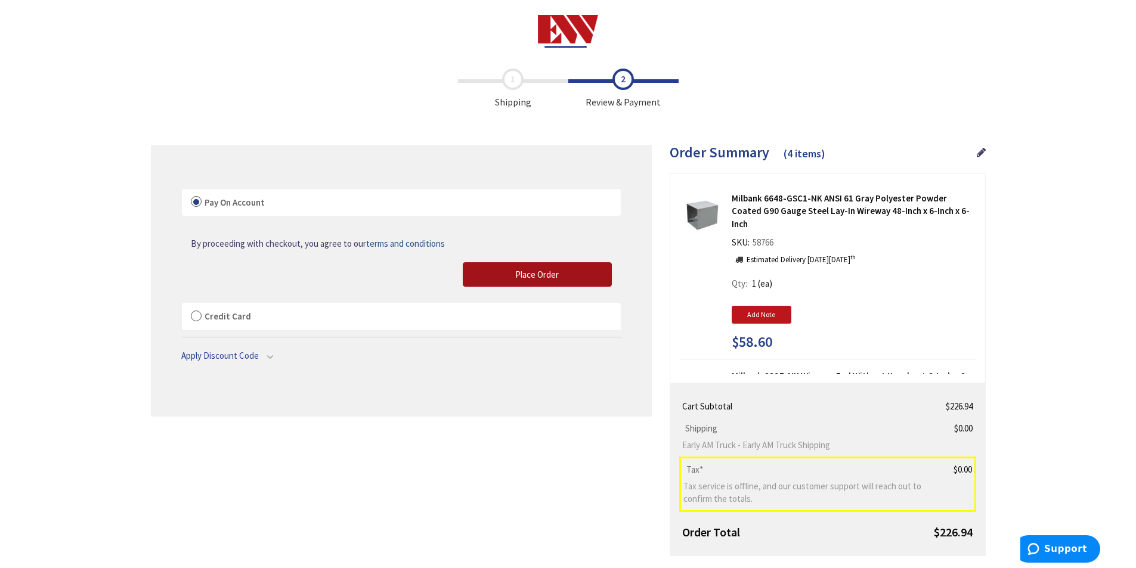
click at [513, 271] on button "Place Order" at bounding box center [537, 274] width 149 height 25
